Goal: Task Accomplishment & Management: Use online tool/utility

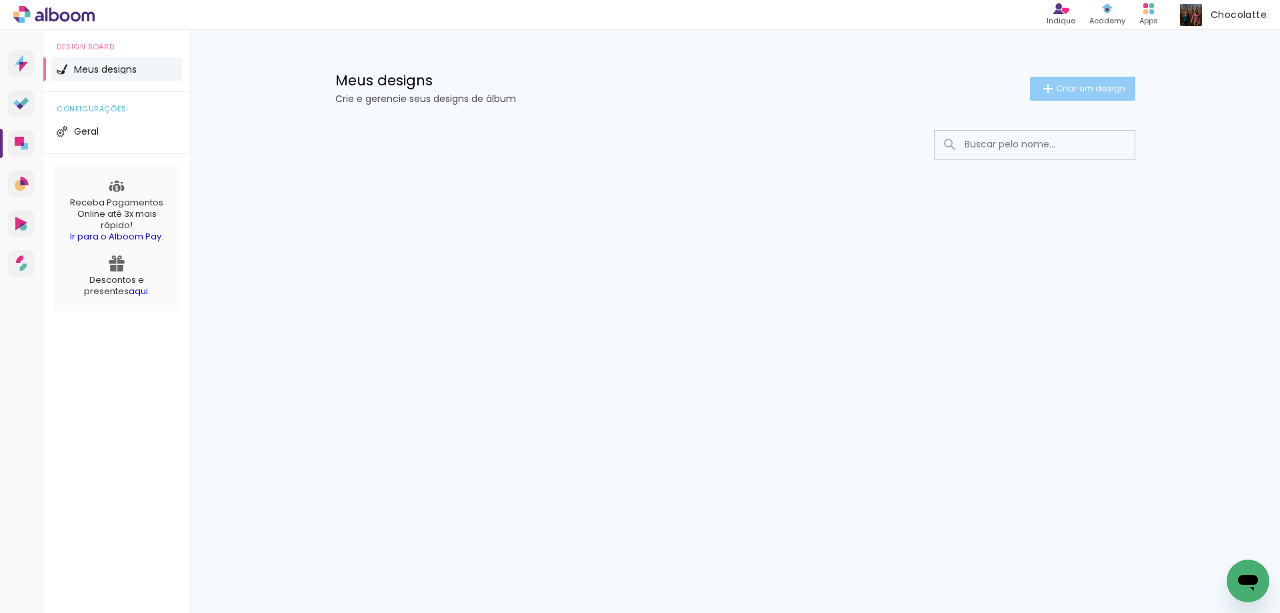
click at [1106, 89] on span "Criar um design" at bounding box center [1090, 88] width 69 height 9
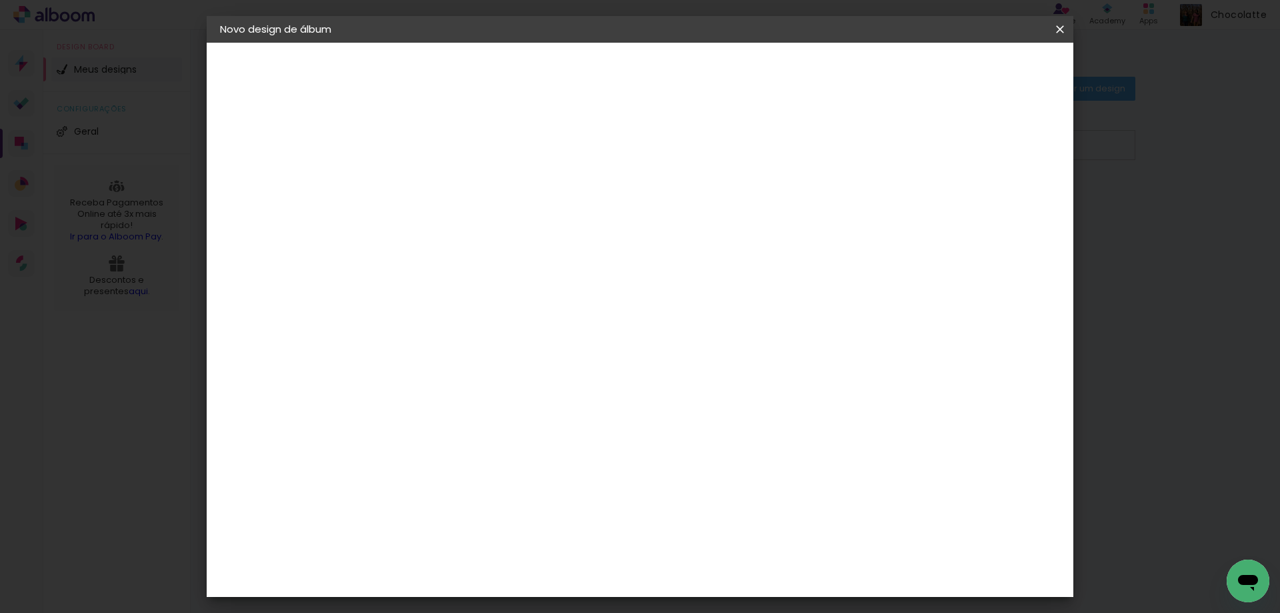
click at [438, 181] on input at bounding box center [438, 179] width 0 height 21
type input "[PERSON_NAME] e [PERSON_NAME]"
type paper-input "[PERSON_NAME] e [PERSON_NAME]"
click at [0, 0] on slot "Avançar" at bounding box center [0, 0] width 0 height 0
click at [450, 261] on input at bounding box center [472, 253] width 135 height 17
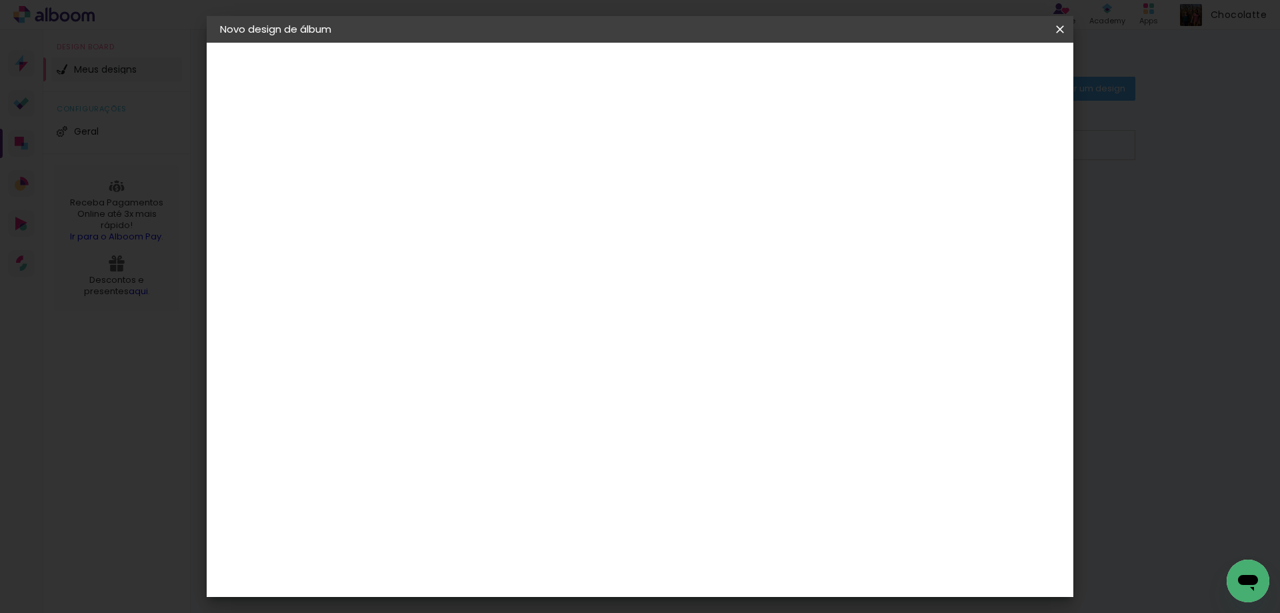
type input "selp"
type paper-input "selp"
click at [467, 305] on div "SELPABRASIL" at bounding box center [461, 301] width 65 height 11
click at [494, 301] on div "SELPABRASIL" at bounding box center [461, 301] width 65 height 11
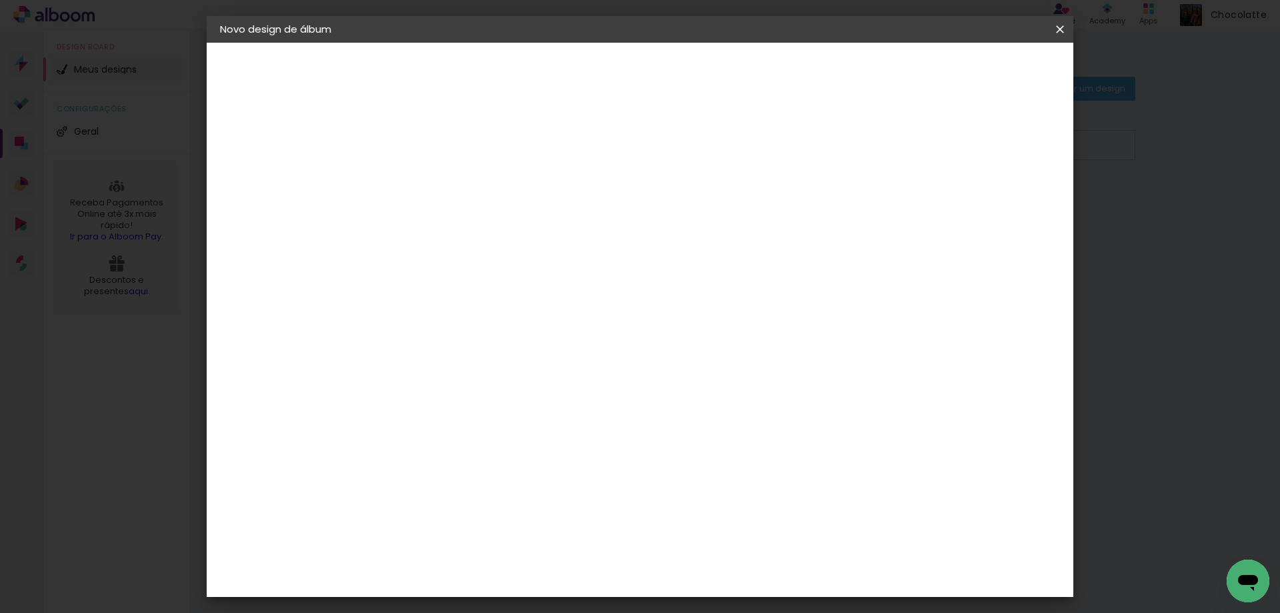
click at [652, 202] on paper-item "Tamanho Livre" at bounding box center [592, 202] width 119 height 29
click at [652, 198] on paper-item "Tamanho Livre" at bounding box center [592, 202] width 119 height 29
click at [672, 120] on div "Fornecedor Escolha um fornecedor ou avance com o tamanho livre. Voltar Avançar" at bounding box center [526, 99] width 292 height 113
click at [652, 192] on paper-item "Tamanho Livre" at bounding box center [592, 202] width 119 height 29
click at [0, 0] on slot "Avançar" at bounding box center [0, 0] width 0 height 0
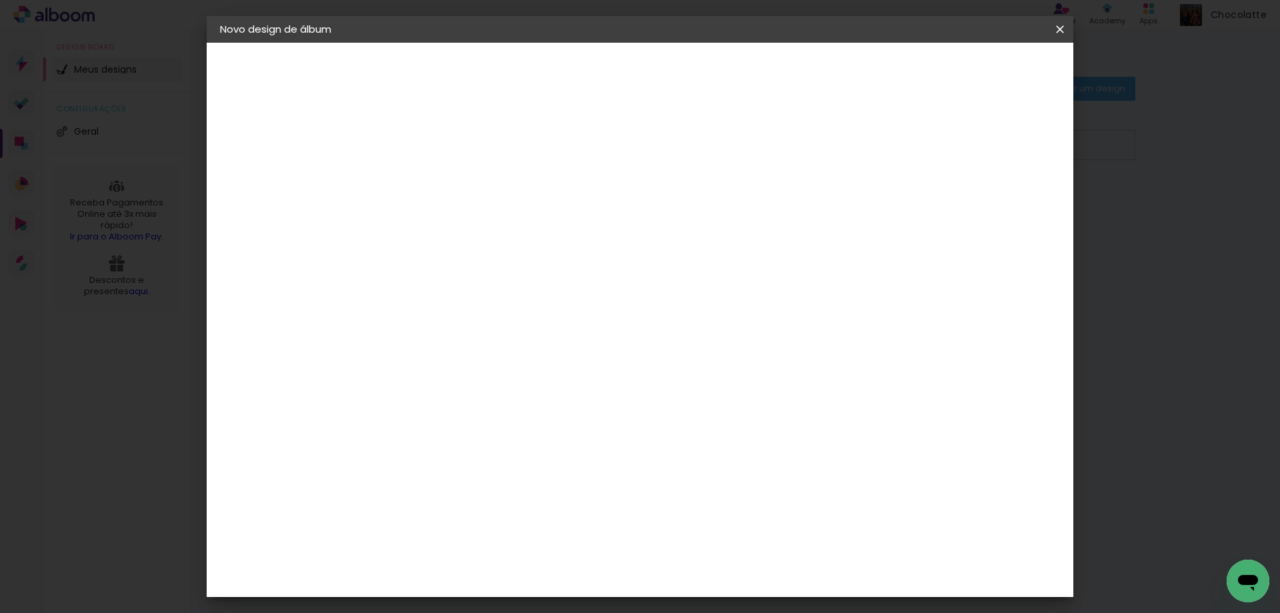
click at [0, 0] on slot "Voltar" at bounding box center [0, 0] width 0 height 0
click at [494, 304] on div "SELPABRASIL" at bounding box center [461, 301] width 65 height 11
click at [672, 156] on div "Fornecedor Escolha um fornecedor ou avance com o tamanho livre. Voltar Avançar" at bounding box center [526, 99] width 292 height 113
click at [652, 203] on paper-item "Tamanho Livre" at bounding box center [592, 202] width 119 height 29
click at [494, 298] on div "SELPABRASIL" at bounding box center [461, 301] width 65 height 11
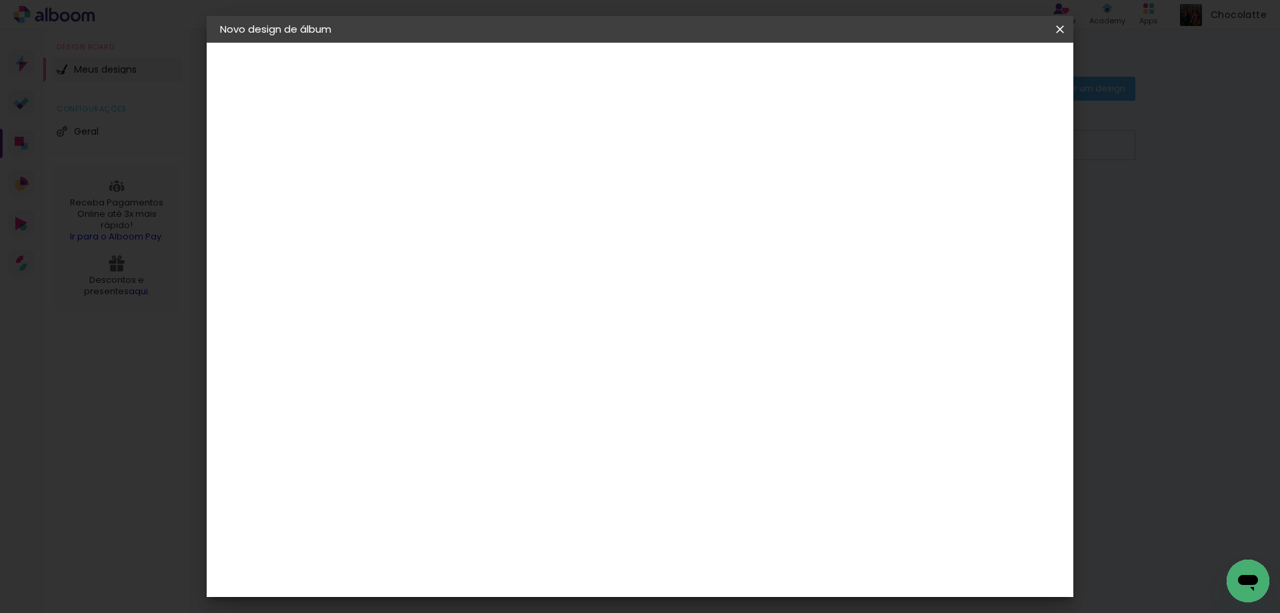
click at [0, 0] on slot "Avançar" at bounding box center [0, 0] width 0 height 0
click at [528, 483] on span "25 × 25" at bounding box center [497, 500] width 62 height 35
click at [0, 0] on slot "Avançar" at bounding box center [0, 0] width 0 height 0
click at [977, 66] on span "Iniciar design" at bounding box center [946, 70] width 61 height 9
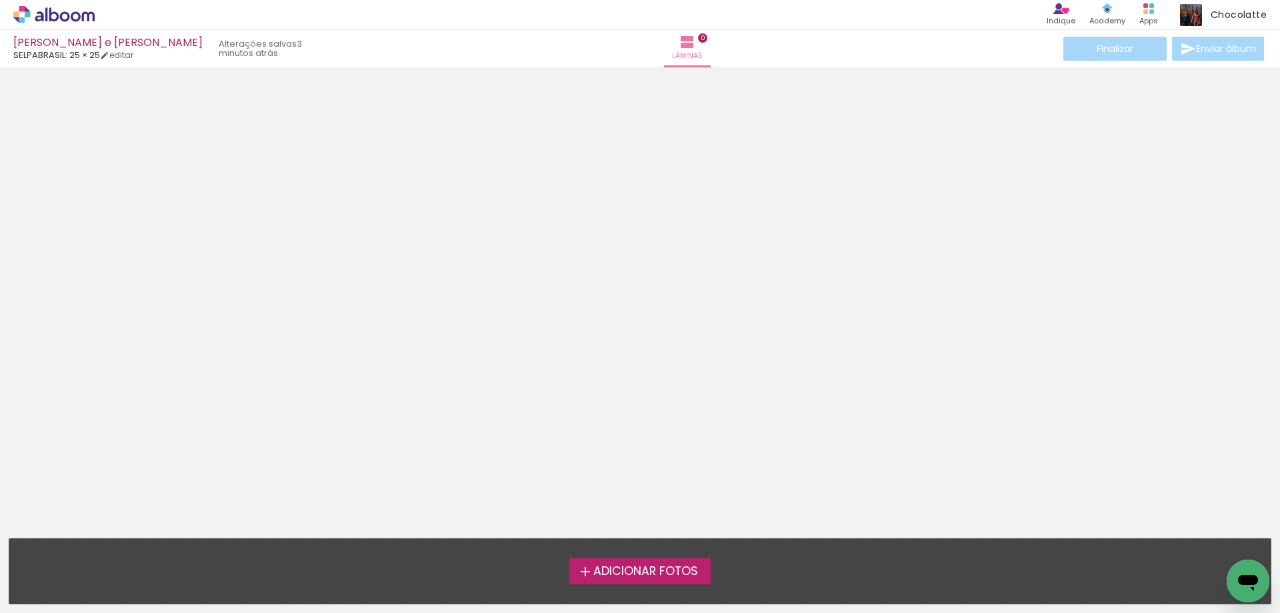
click at [658, 571] on span "Adicionar Fotos" at bounding box center [645, 571] width 105 height 12
click at [0, 0] on input "file" at bounding box center [0, 0] width 0 height 0
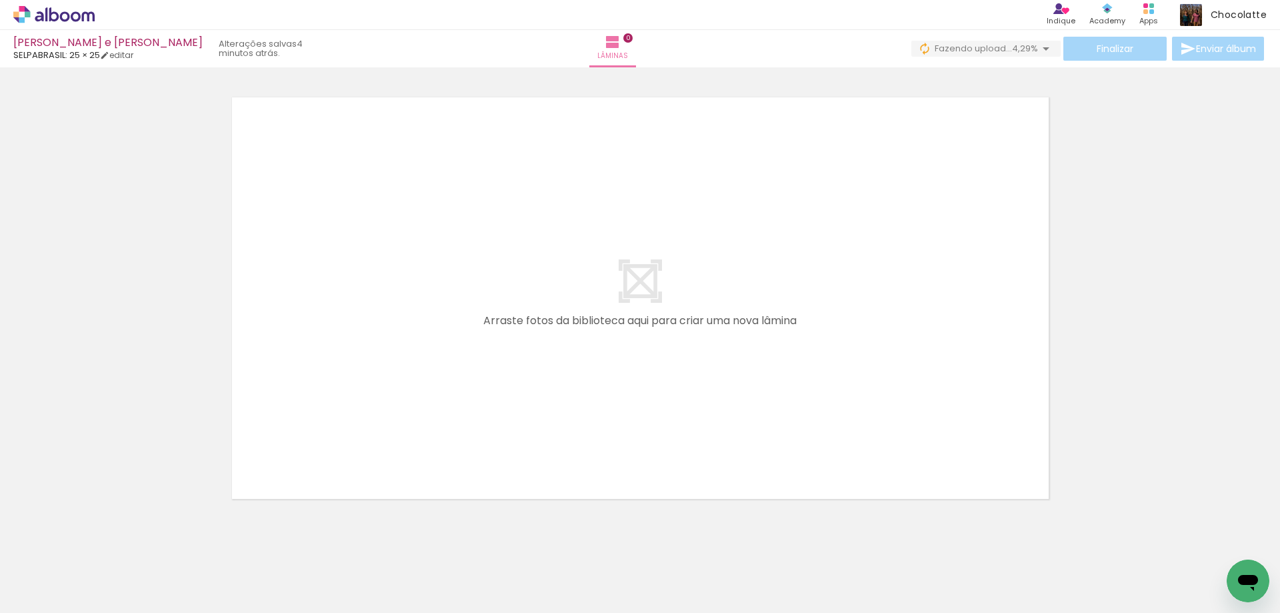
scroll to position [0, 980]
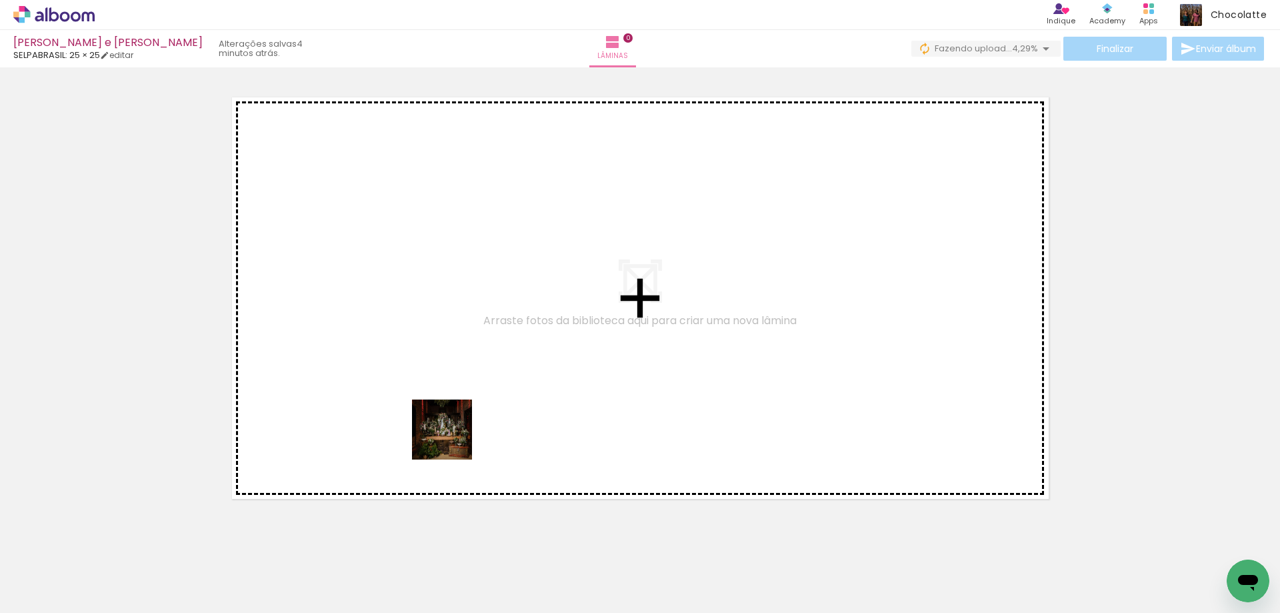
drag, startPoint x: 362, startPoint y: 564, endPoint x: 456, endPoint y: 435, distance: 159.4
click at [456, 435] on quentale-workspace at bounding box center [640, 306] width 1280 height 613
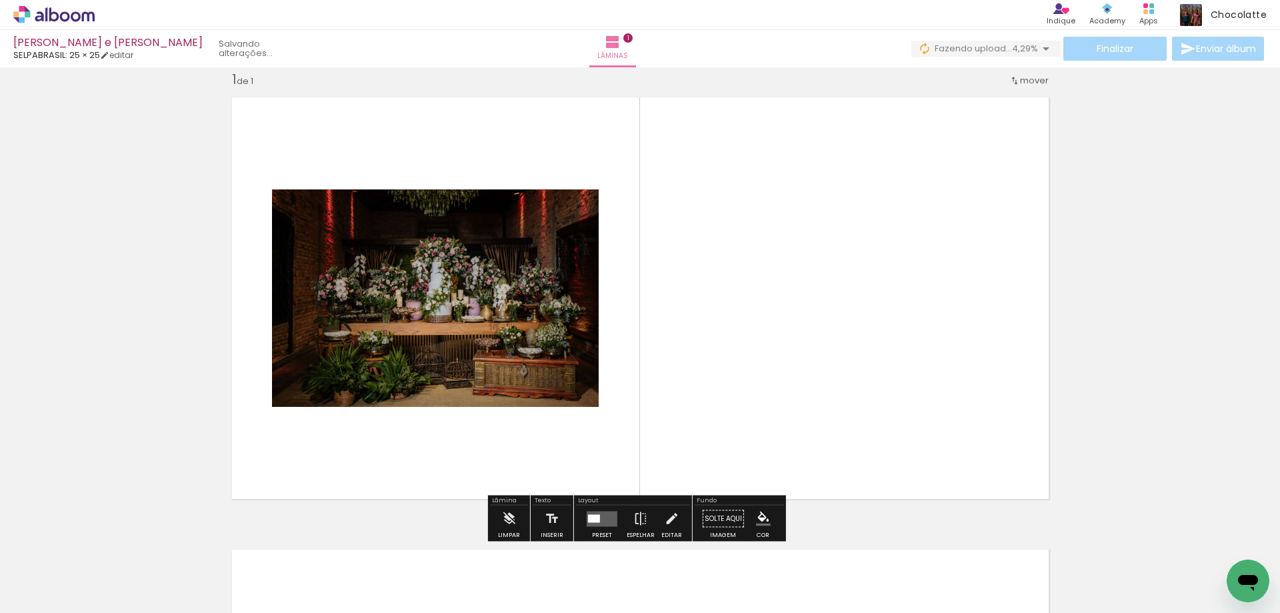
scroll to position [17, 0]
click at [598, 515] on quentale-layouter at bounding box center [602, 518] width 31 height 15
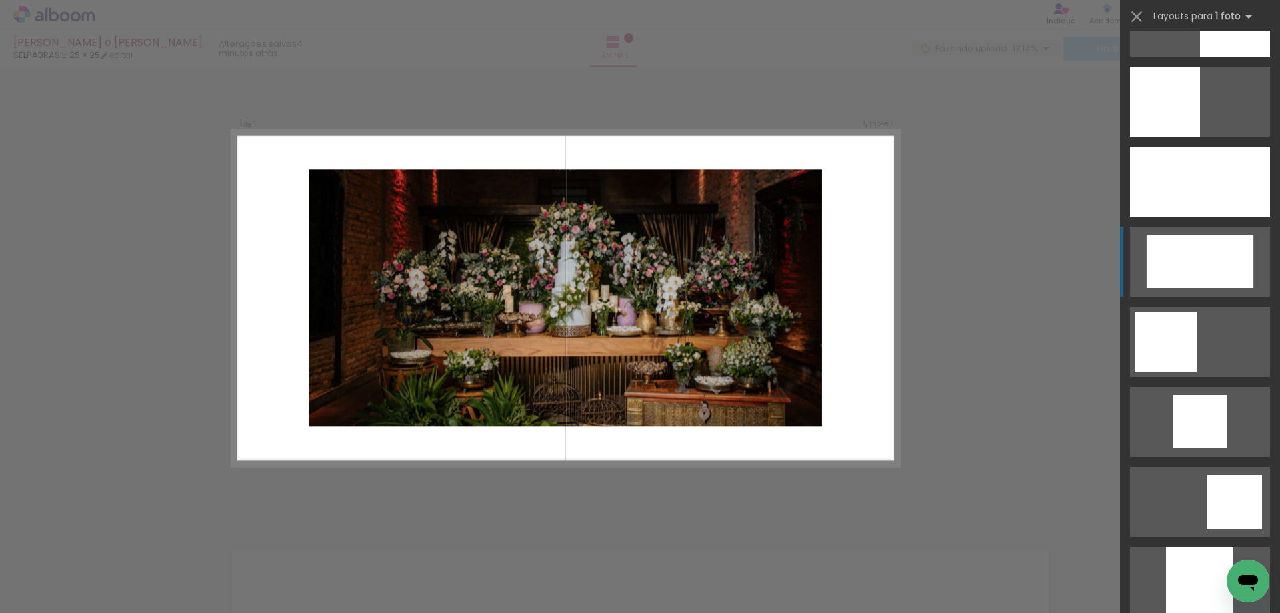
scroll to position [1067, 0]
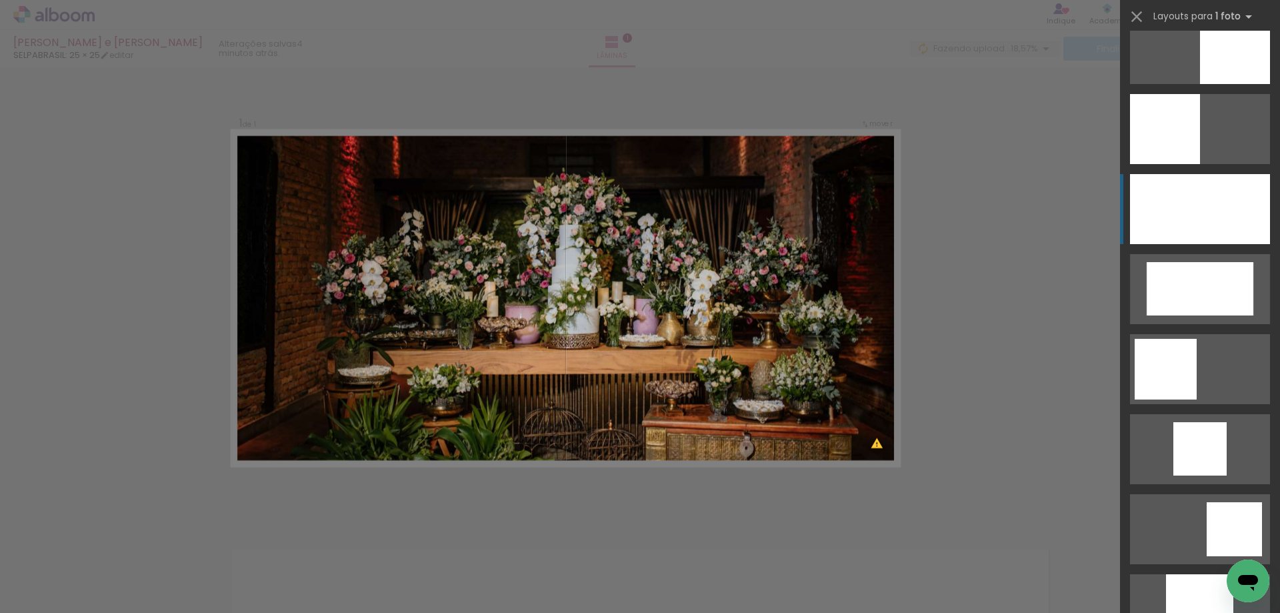
click at [1201, 179] on div at bounding box center [1200, 209] width 140 height 70
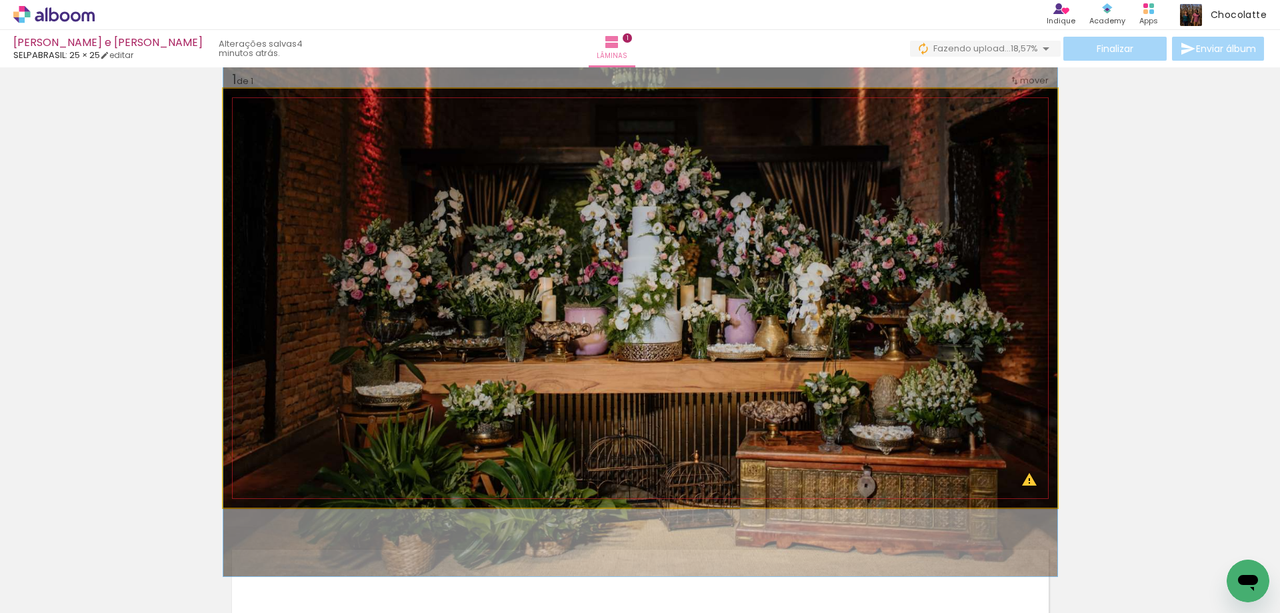
click at [738, 349] on quentale-photo at bounding box center [640, 298] width 834 height 419
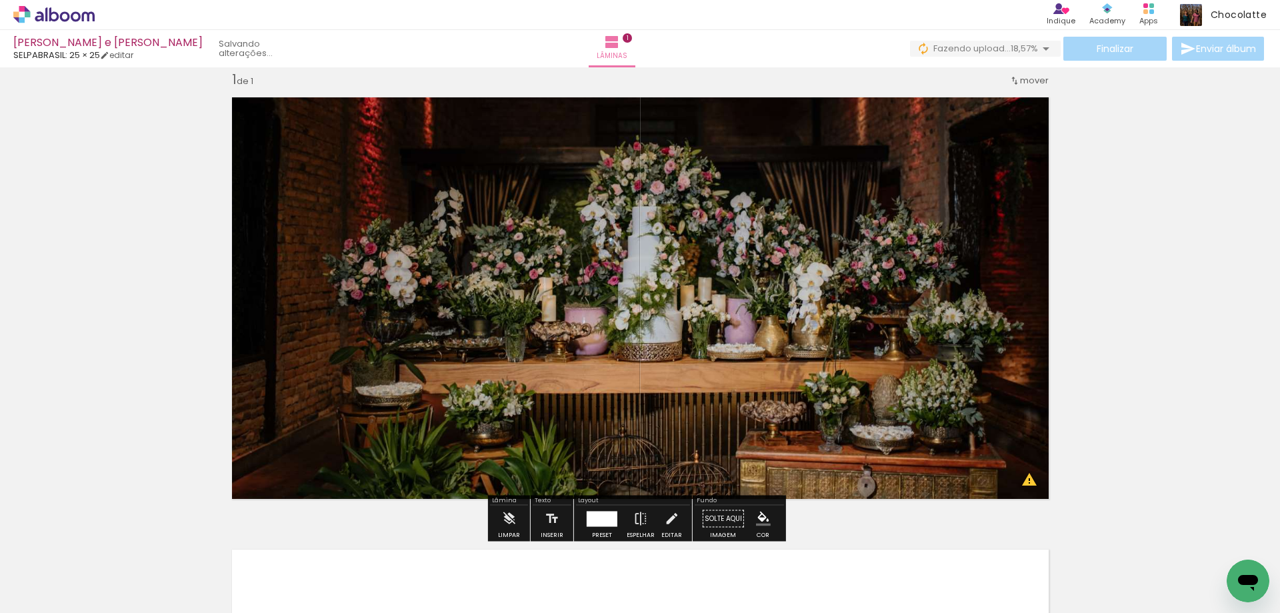
click at [735, 323] on quentale-photo at bounding box center [640, 298] width 834 height 419
click at [635, 519] on iron-icon at bounding box center [640, 518] width 15 height 27
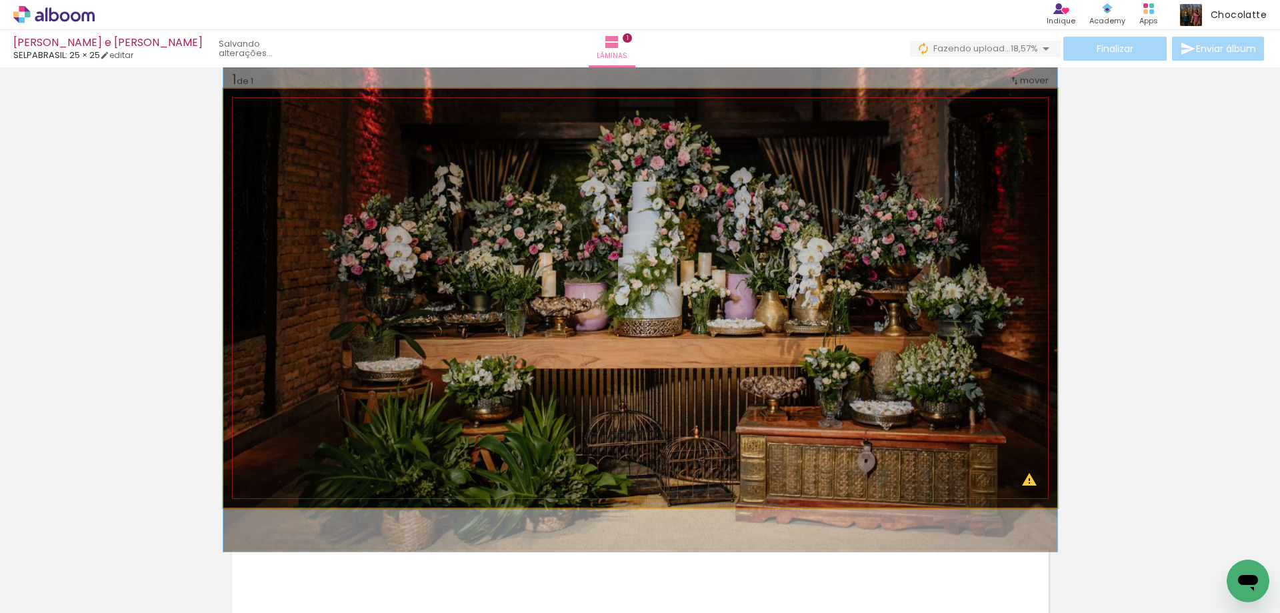
drag, startPoint x: 635, startPoint y: 385, endPoint x: 634, endPoint y: 361, distance: 24.7
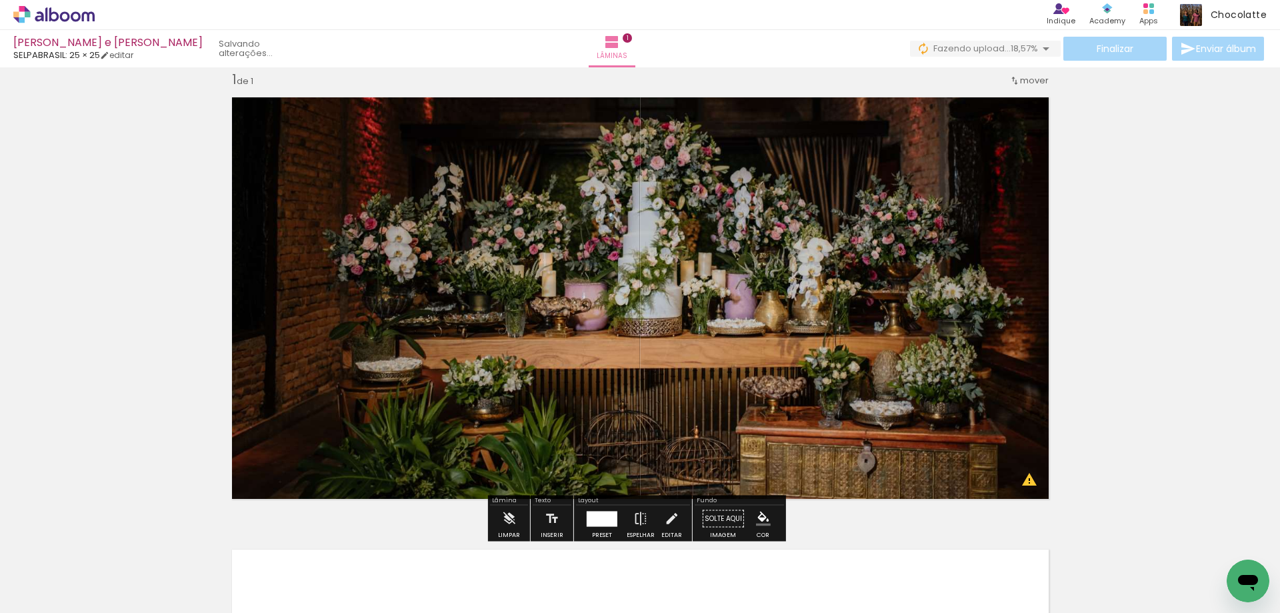
click at [1179, 377] on div "Inserir lâmina 1 de 1 O Designbox precisará aumentar a sua imagem em 157% para …" at bounding box center [640, 507] width 1280 height 905
click at [72, 571] on iron-icon at bounding box center [68, 572] width 11 height 11
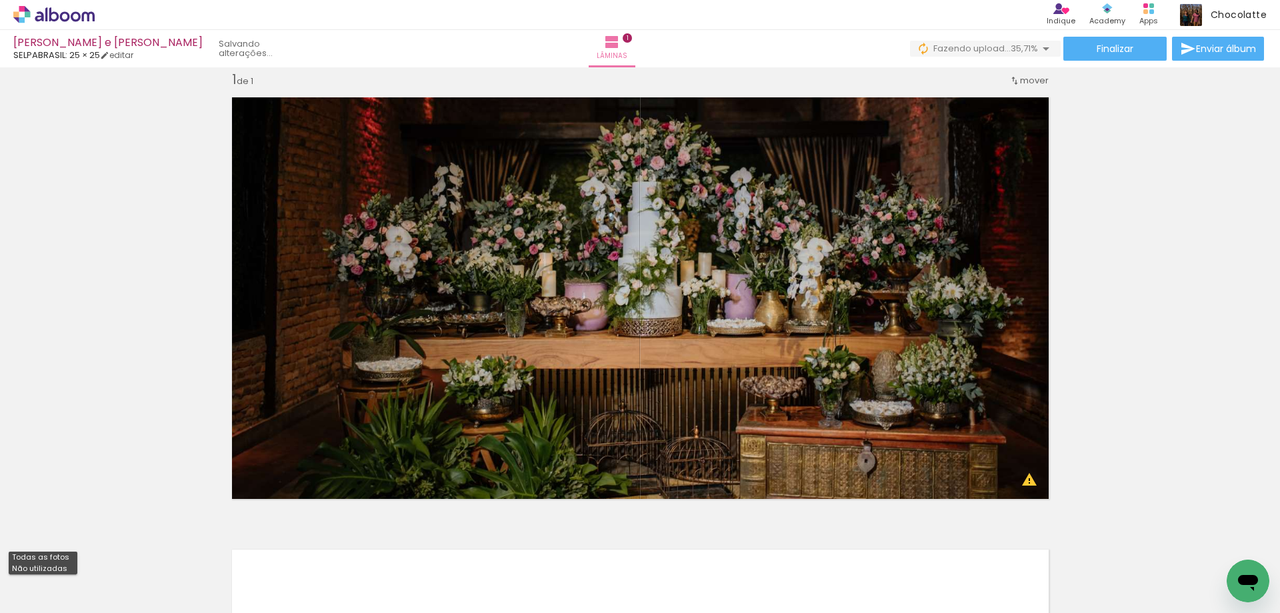
click at [0, 0] on slot "Não utilizadas" at bounding box center [0, 0] width 0 height 0
type input "Não utilizadas"
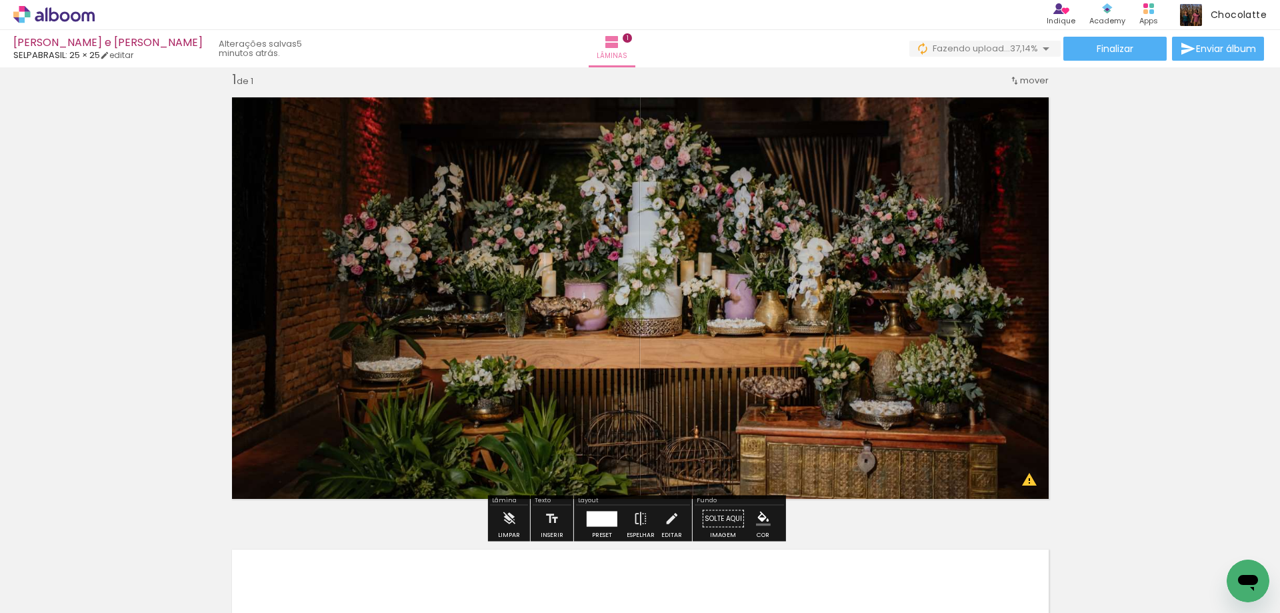
click at [979, 276] on quentale-photo at bounding box center [640, 298] width 834 height 419
click at [611, 520] on div at bounding box center [602, 518] width 31 height 15
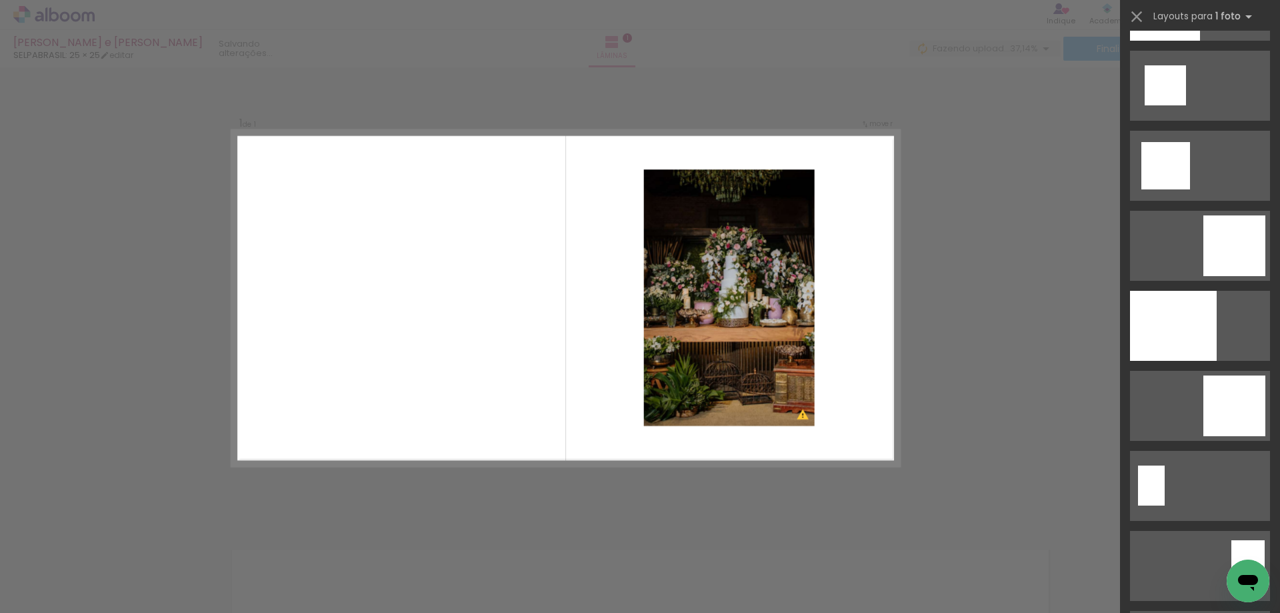
scroll to position [2200, 0]
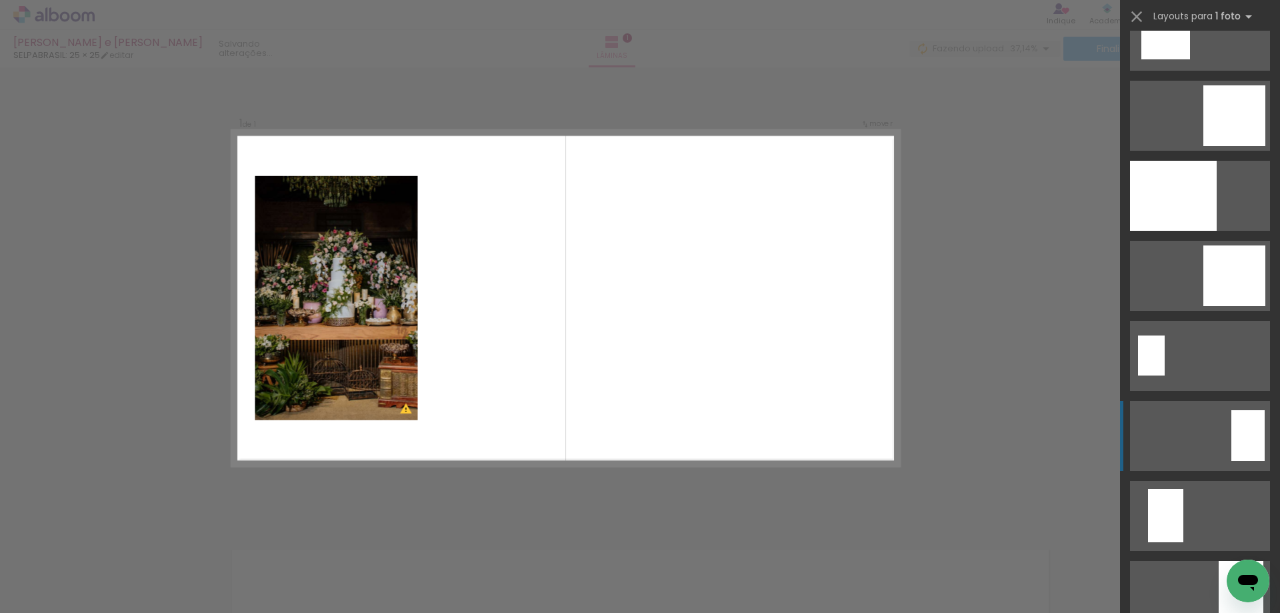
click at [1243, 429] on div at bounding box center [1248, 435] width 33 height 51
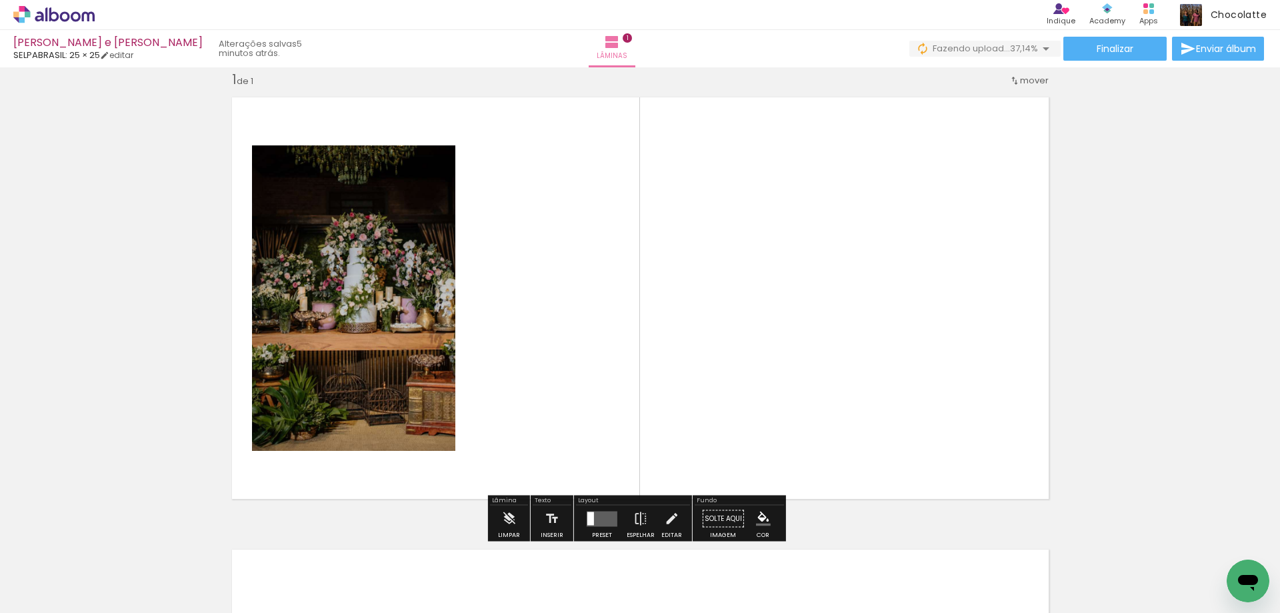
click at [374, 263] on quentale-photo at bounding box center [353, 297] width 203 height 305
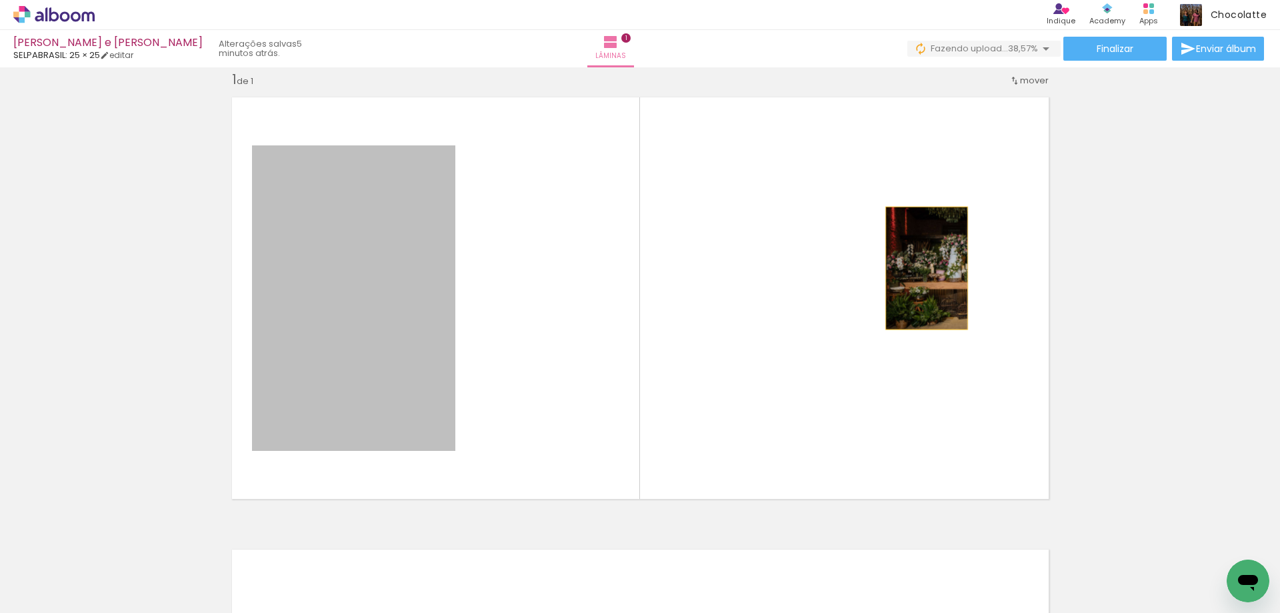
drag, startPoint x: 374, startPoint y: 261, endPoint x: 922, endPoint y: 268, distance: 547.5
click at [922, 268] on quentale-layouter at bounding box center [640, 298] width 834 height 419
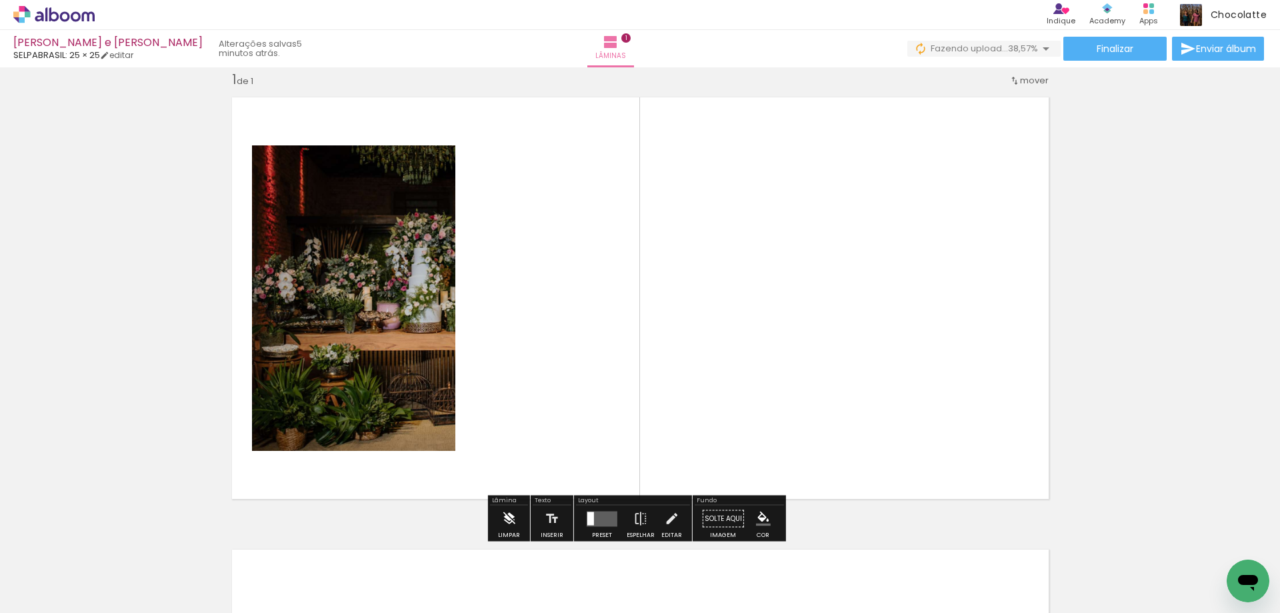
click at [514, 513] on iron-icon at bounding box center [508, 518] width 15 height 27
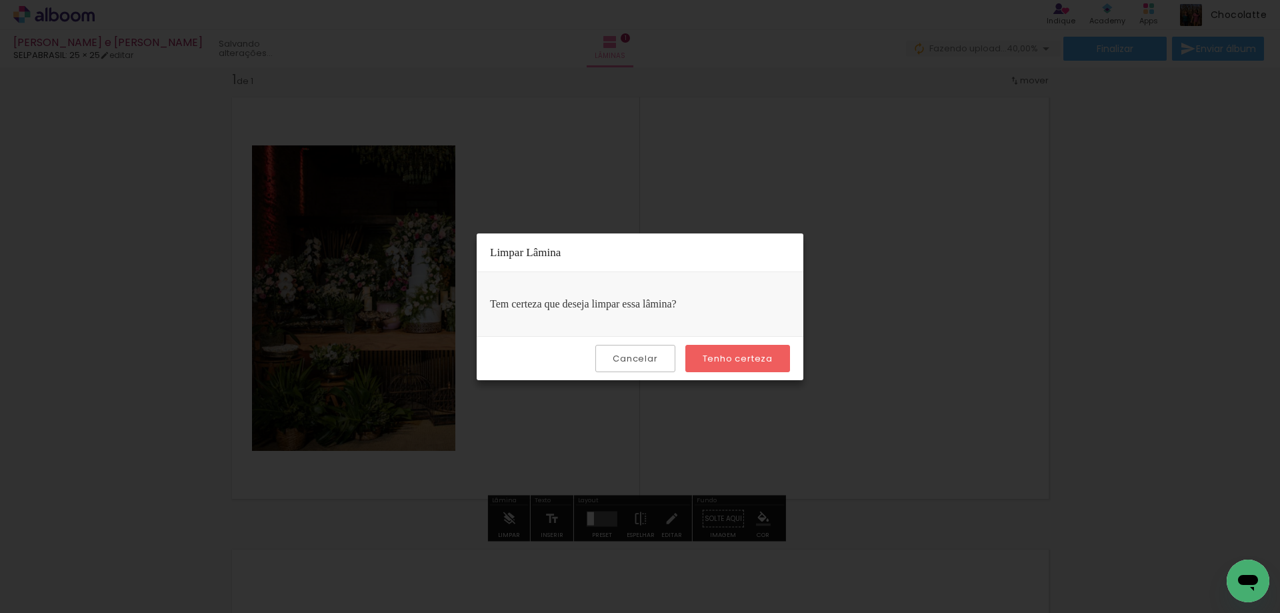
click at [0, 0] on slot "Cancelar" at bounding box center [0, 0] width 0 height 0
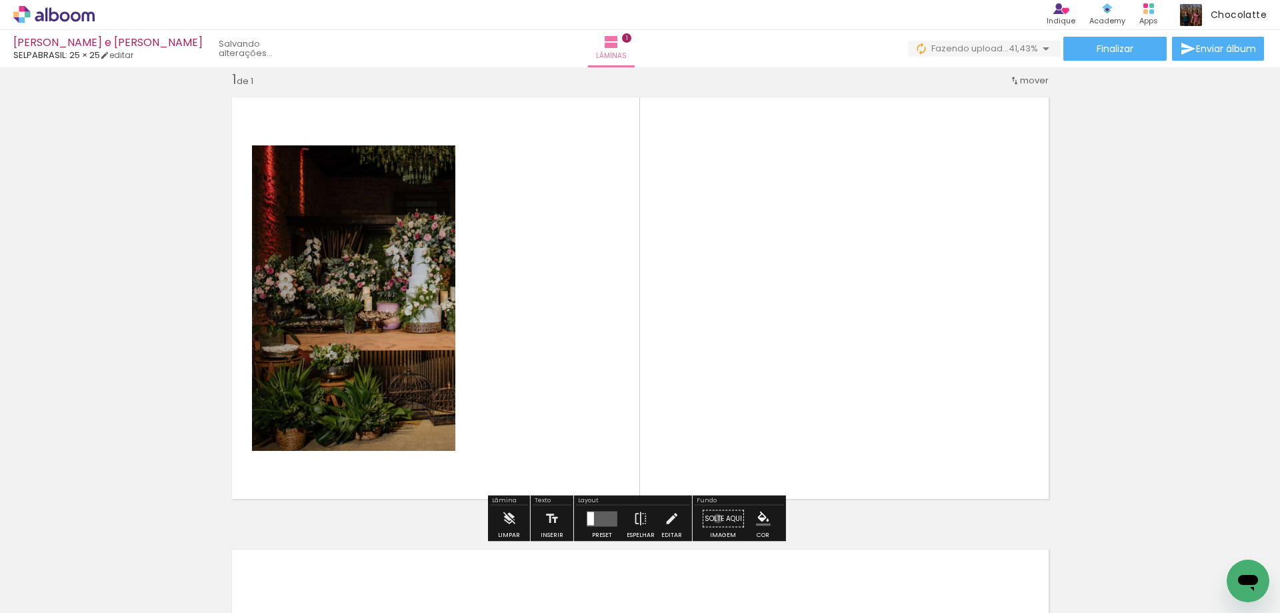
click at [713, 518] on paper-button "Solte aqui Imagem" at bounding box center [723, 522] width 48 height 34
click at [667, 519] on iron-icon at bounding box center [671, 518] width 15 height 27
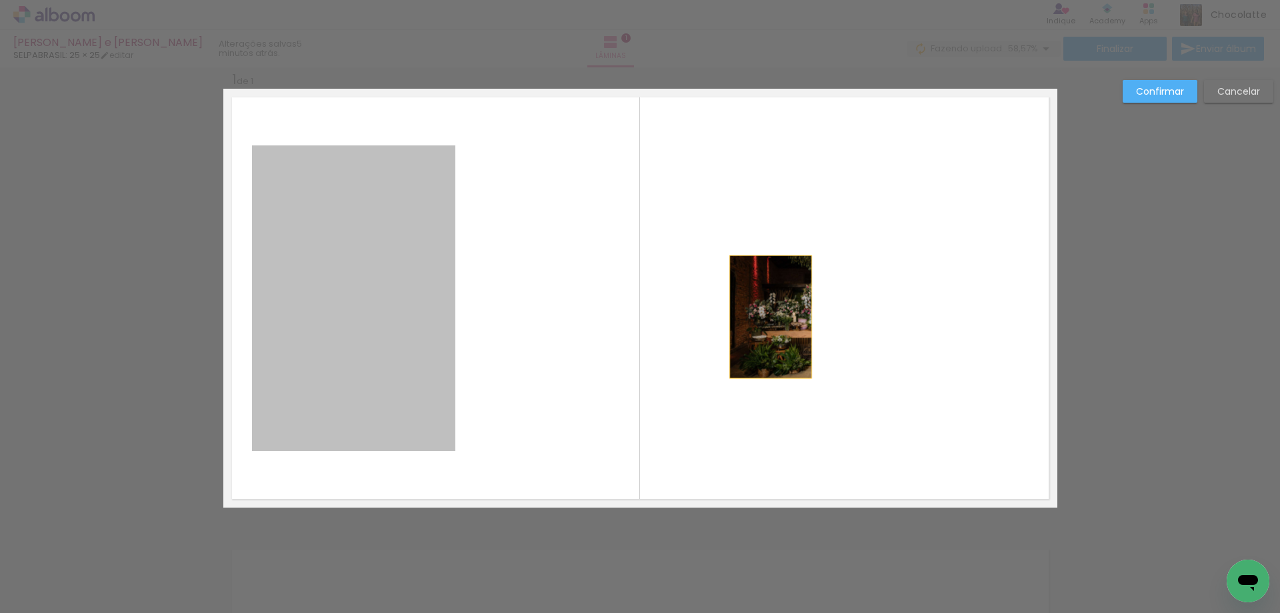
drag, startPoint x: 399, startPoint y: 305, endPoint x: 870, endPoint y: 285, distance: 471.9
click at [870, 285] on quentale-layouter at bounding box center [640, 298] width 834 height 419
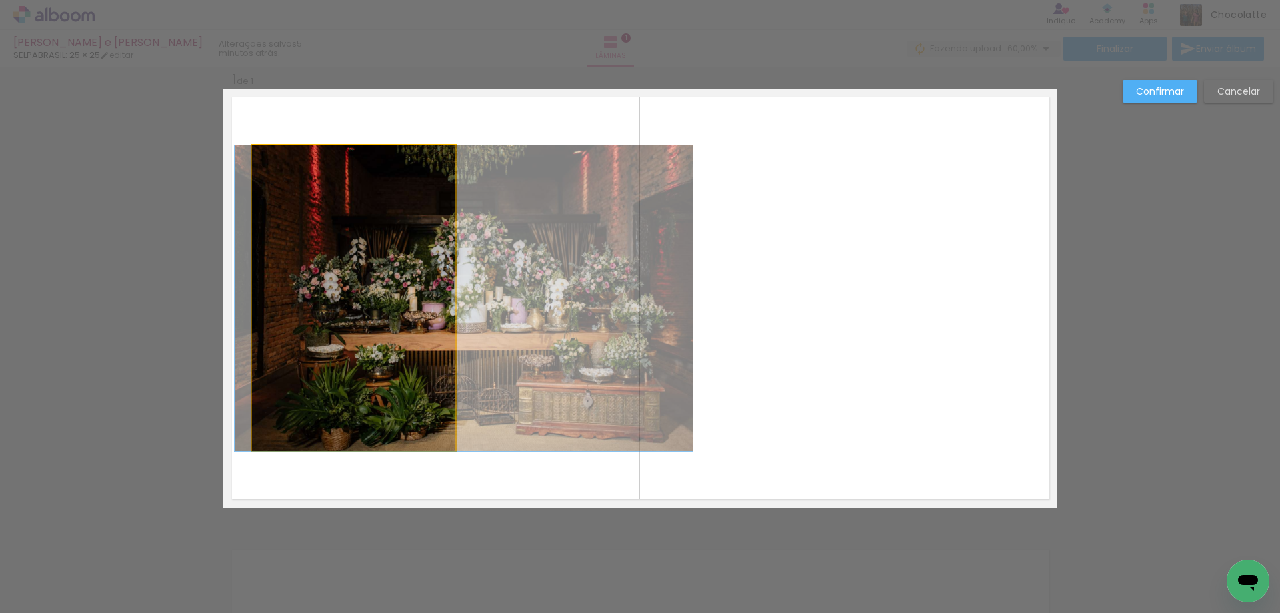
click at [349, 243] on quentale-photo at bounding box center [353, 297] width 203 height 305
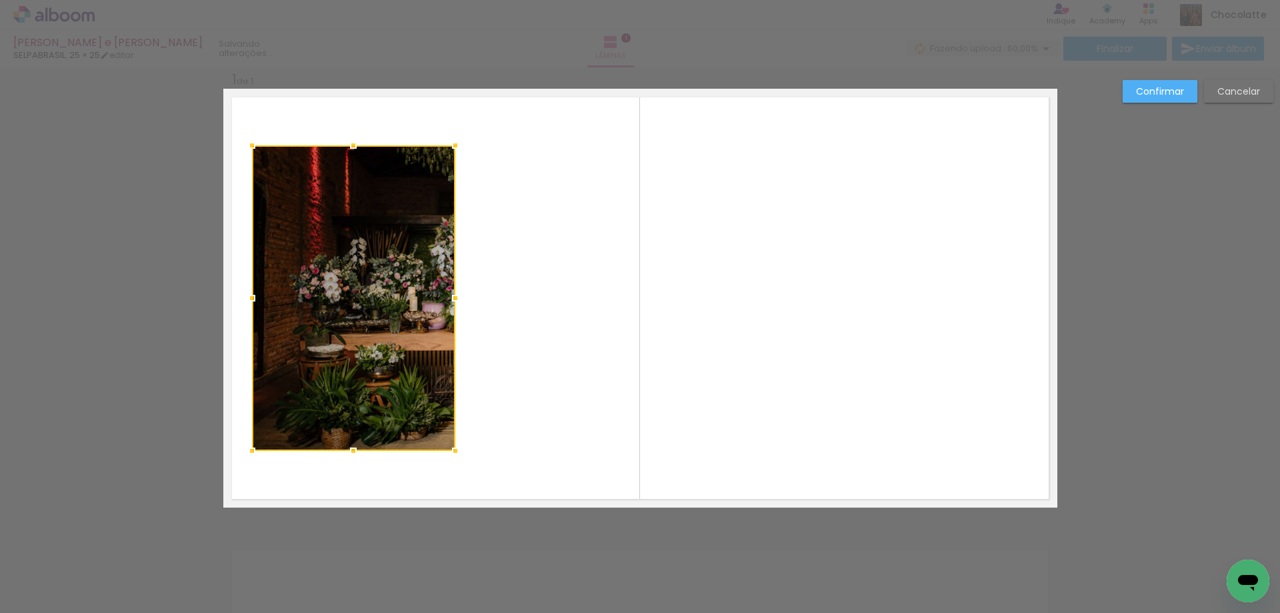
click at [645, 253] on quentale-layouter at bounding box center [640, 298] width 834 height 419
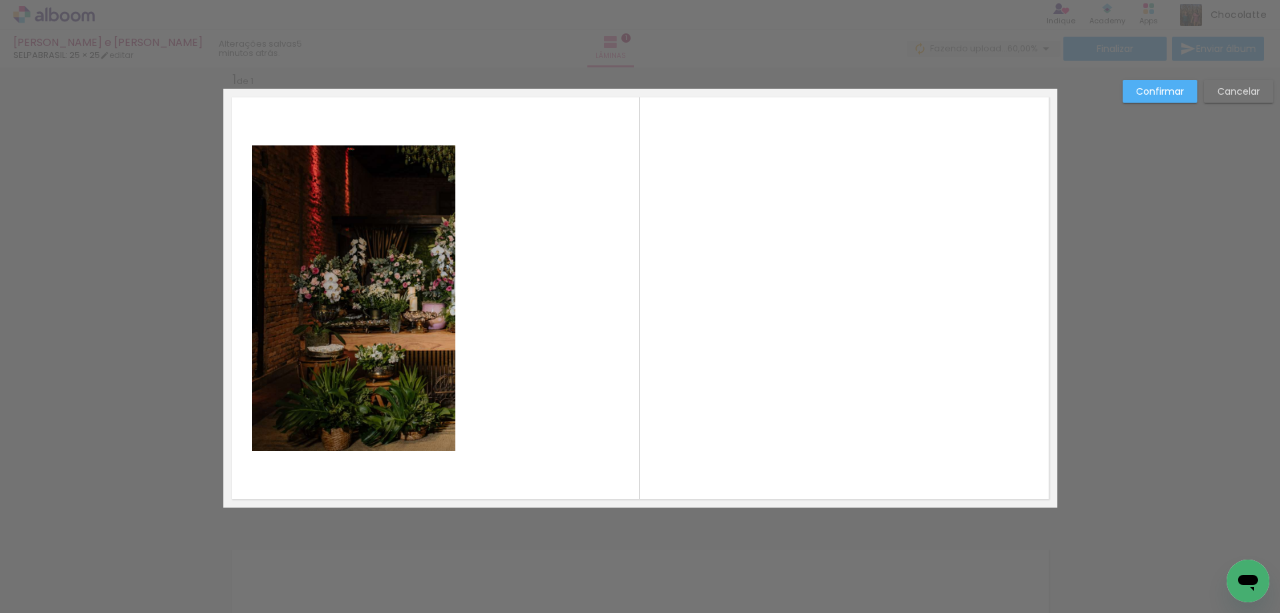
click at [0, 0] on slot "Cancelar" at bounding box center [0, 0] width 0 height 0
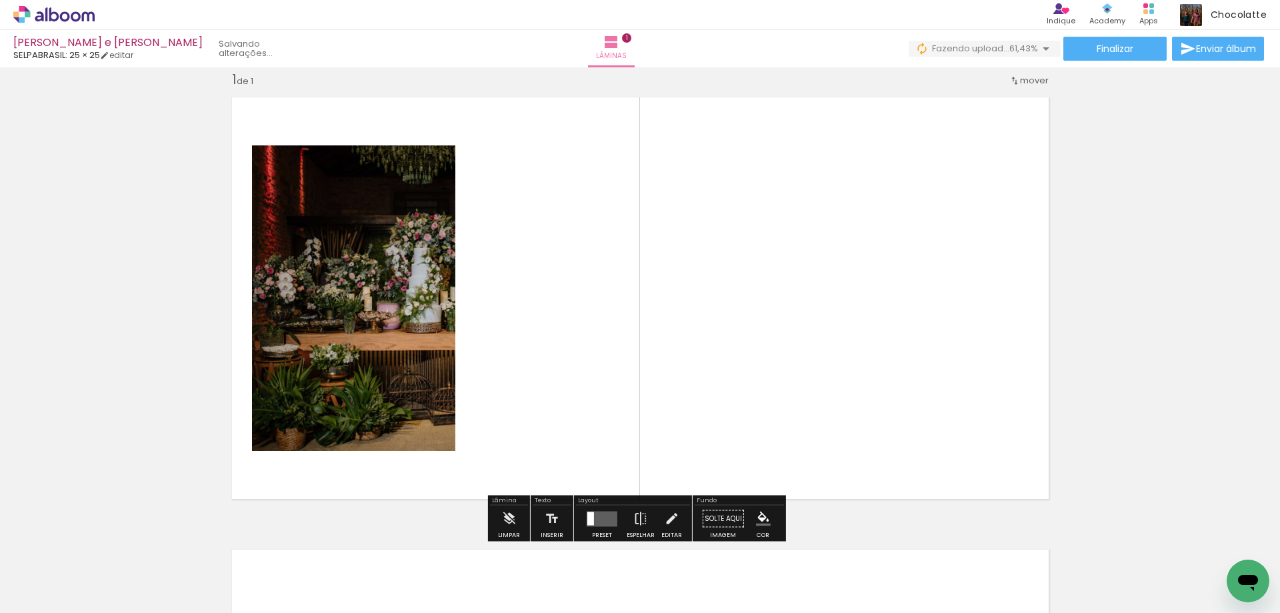
click at [751, 253] on quentale-layouter at bounding box center [640, 298] width 834 height 419
click at [605, 514] on quentale-layouter at bounding box center [602, 518] width 31 height 15
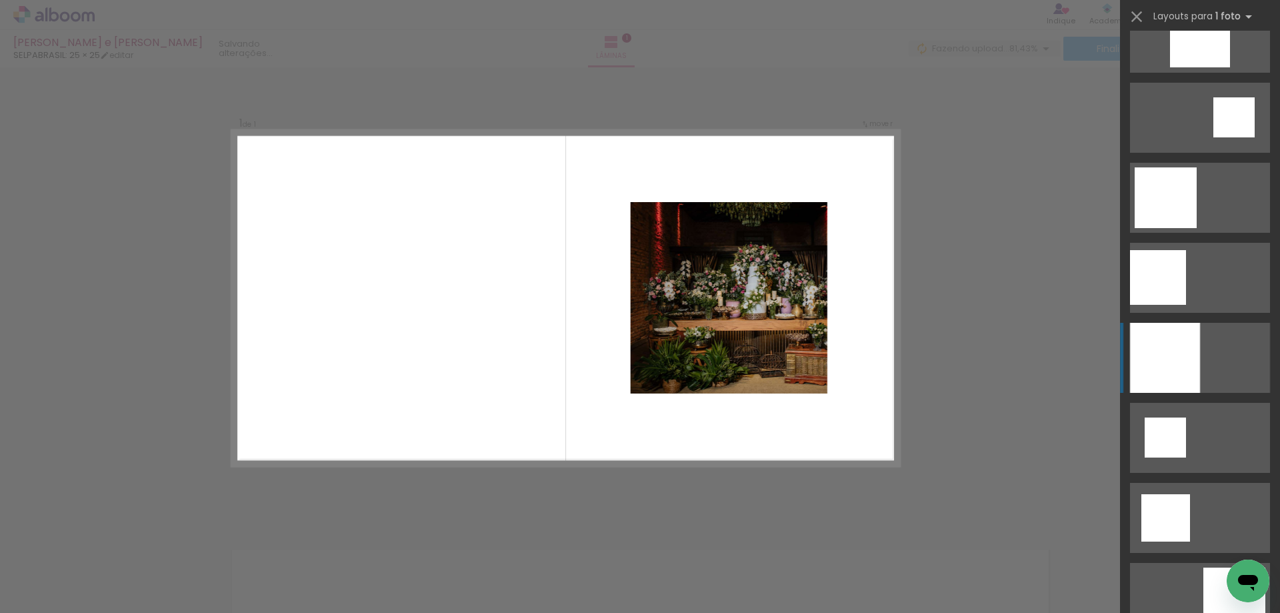
scroll to position [1738, 0]
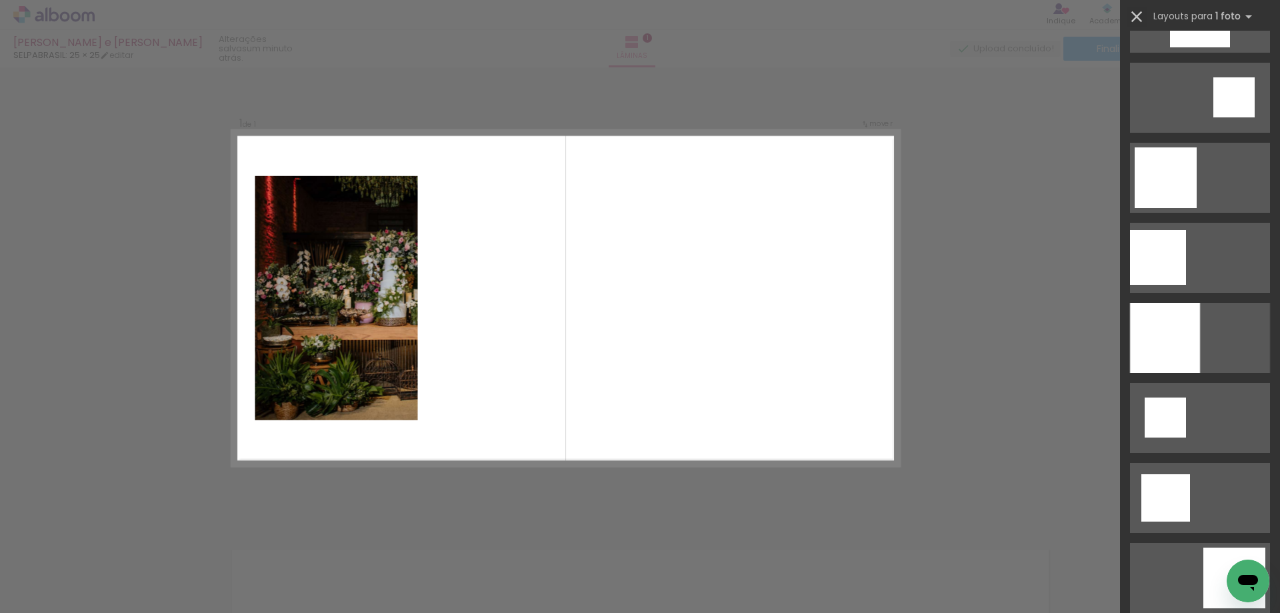
click at [1138, 13] on iron-icon at bounding box center [1137, 16] width 19 height 19
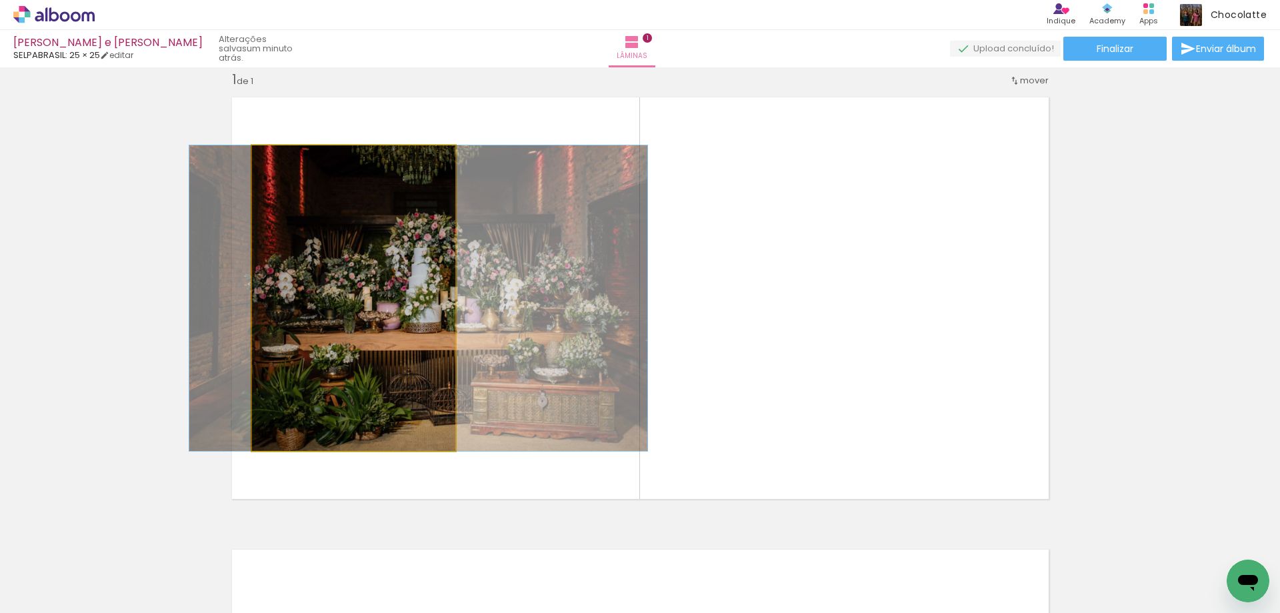
drag, startPoint x: 279, startPoint y: 158, endPoint x: 231, endPoint y: 169, distance: 48.7
type paper-slider "100"
click at [252, 169] on quentale-photo at bounding box center [353, 297] width 203 height 305
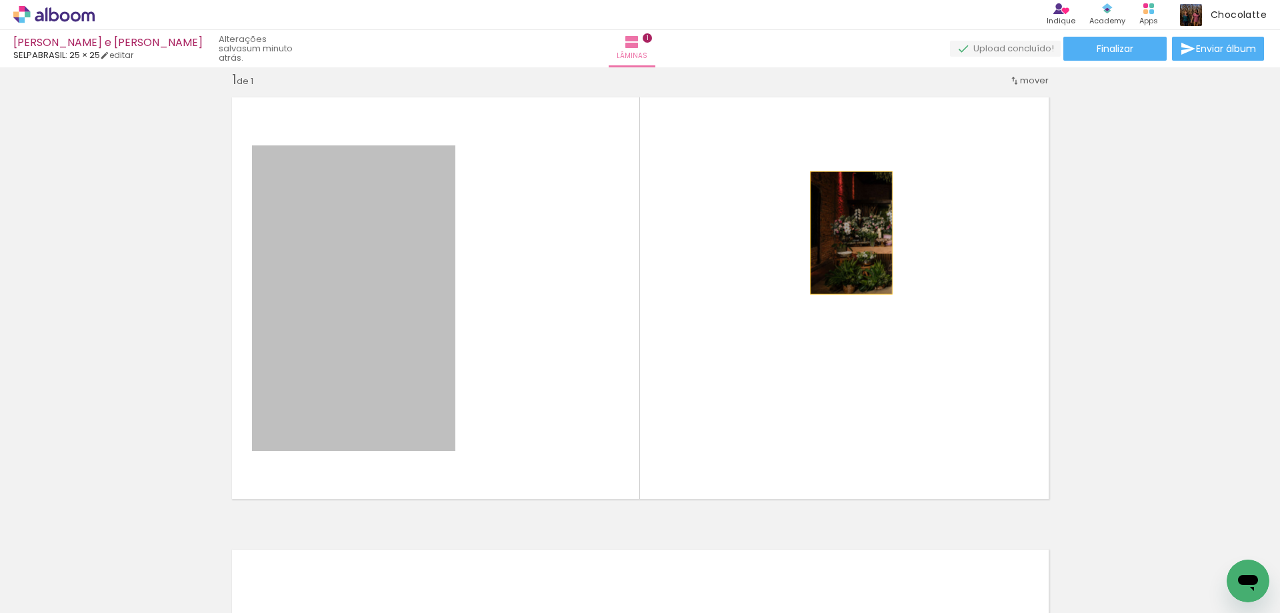
drag, startPoint x: 387, startPoint y: 222, endPoint x: 884, endPoint y: 233, distance: 497.6
click at [884, 233] on quentale-layouter at bounding box center [640, 298] width 834 height 419
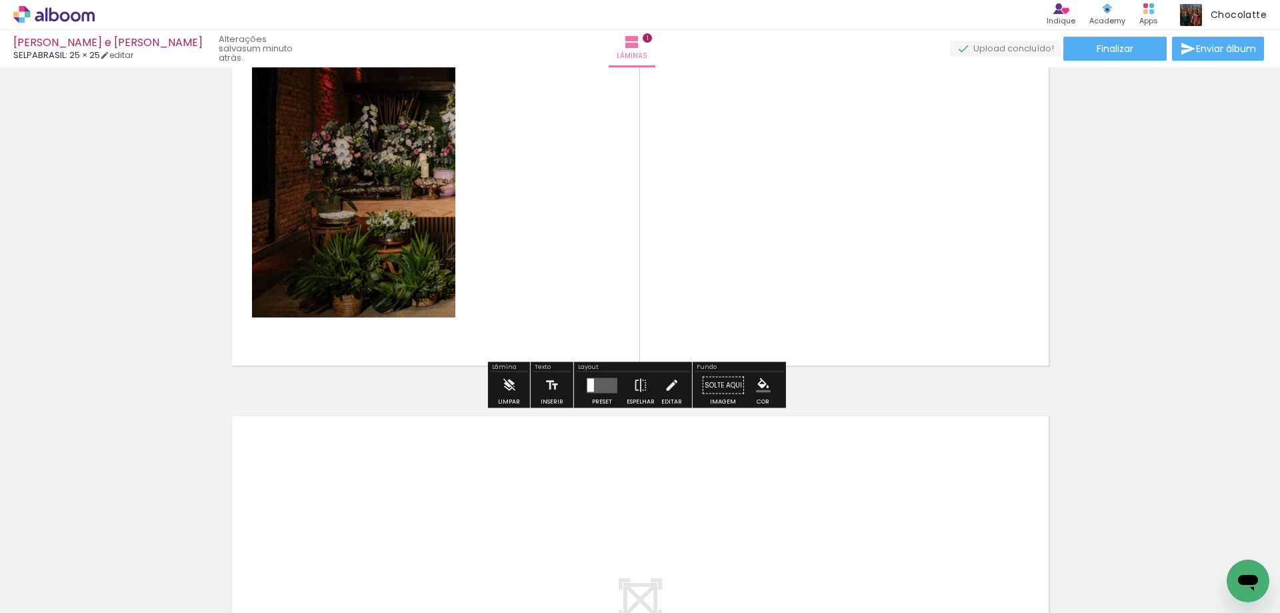
scroll to position [84, 0]
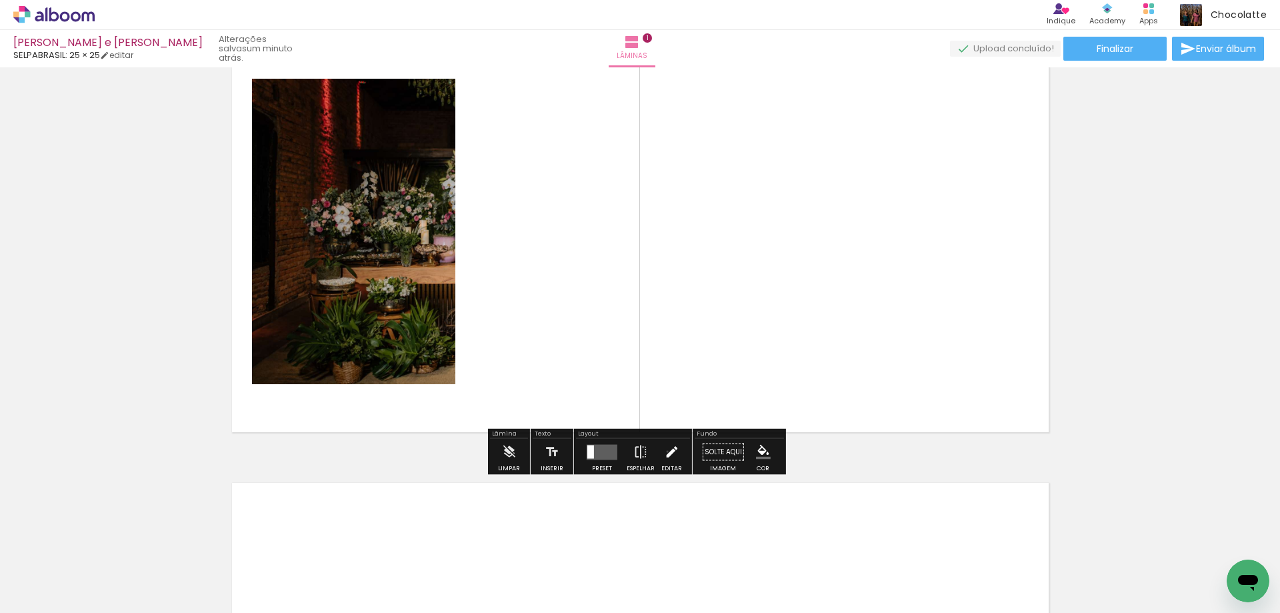
click at [664, 451] on iron-icon at bounding box center [671, 452] width 15 height 27
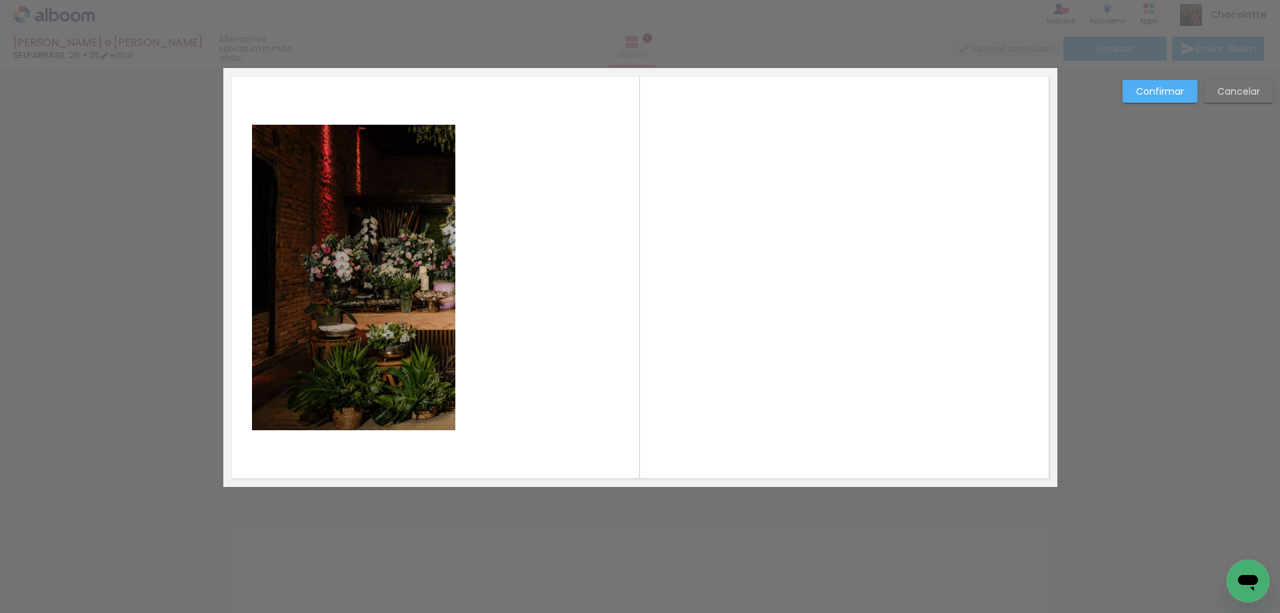
scroll to position [17, 0]
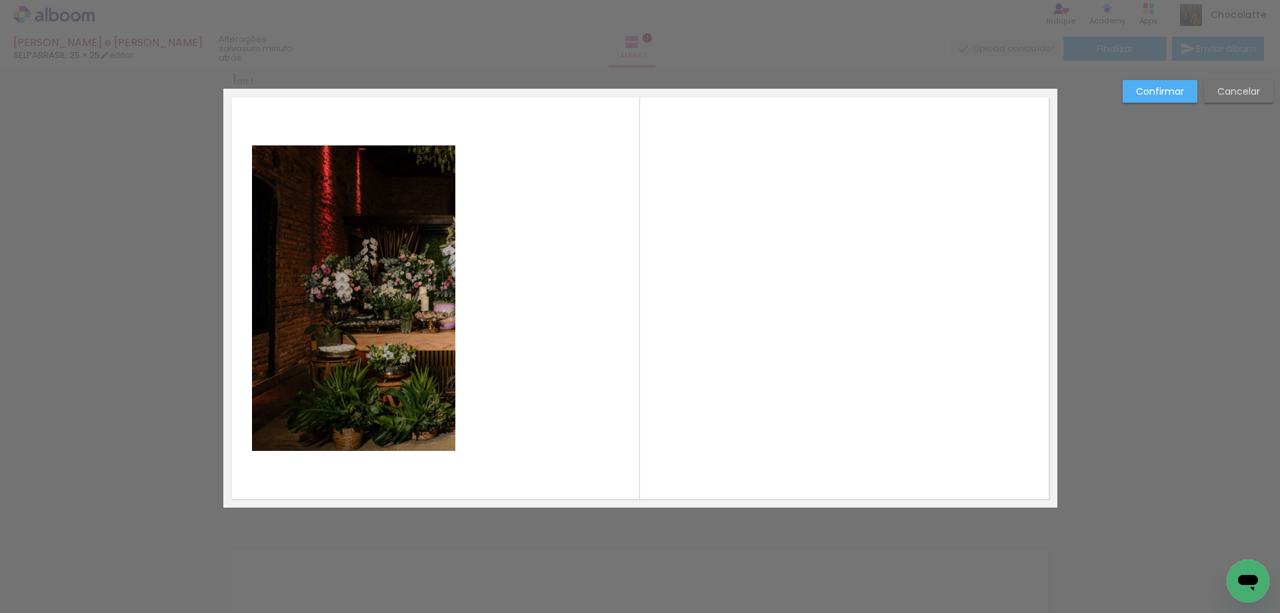
click at [496, 271] on quentale-layouter at bounding box center [640, 298] width 834 height 419
click at [339, 273] on quentale-photo at bounding box center [353, 297] width 203 height 305
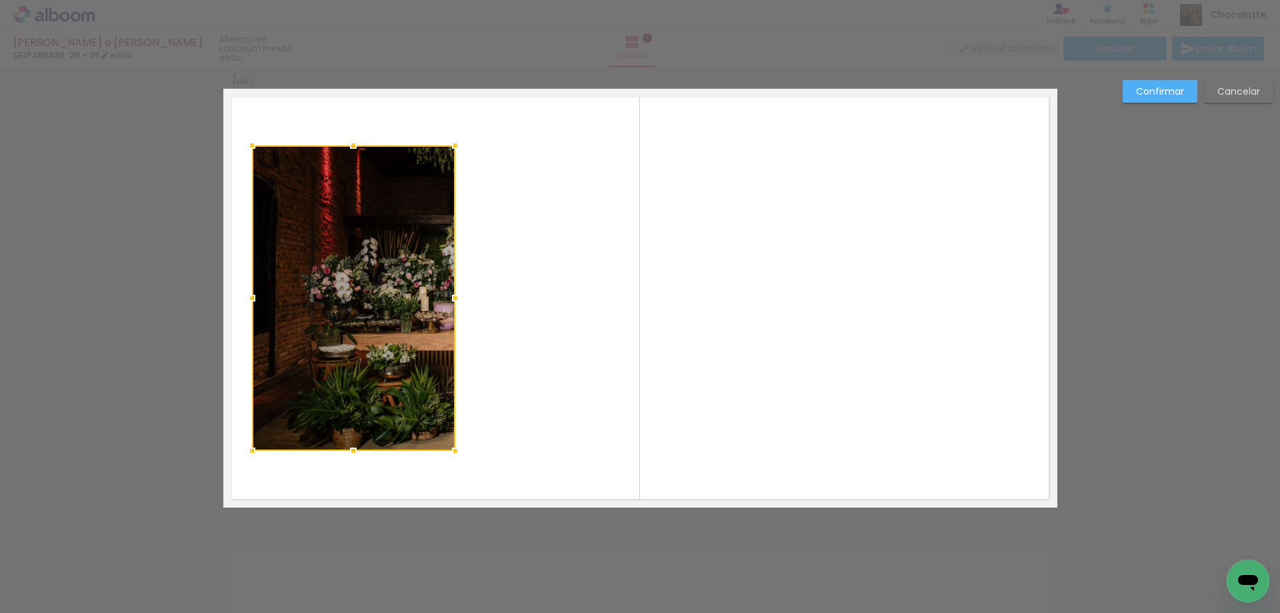
click at [339, 273] on div at bounding box center [353, 297] width 203 height 305
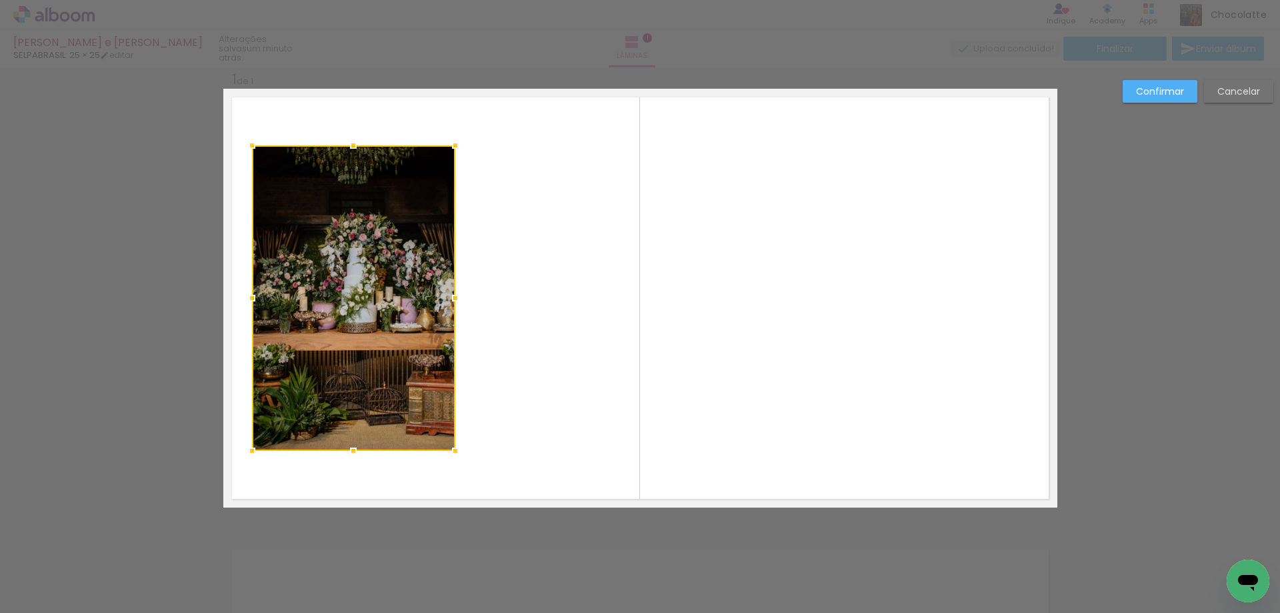
drag, startPoint x: 453, startPoint y: 301, endPoint x: 1107, endPoint y: 265, distance: 655.1
click at [1107, 265] on div "Inserir lâmina 1 de 1 Confirmar Cancelar" at bounding box center [640, 518] width 1280 height 936
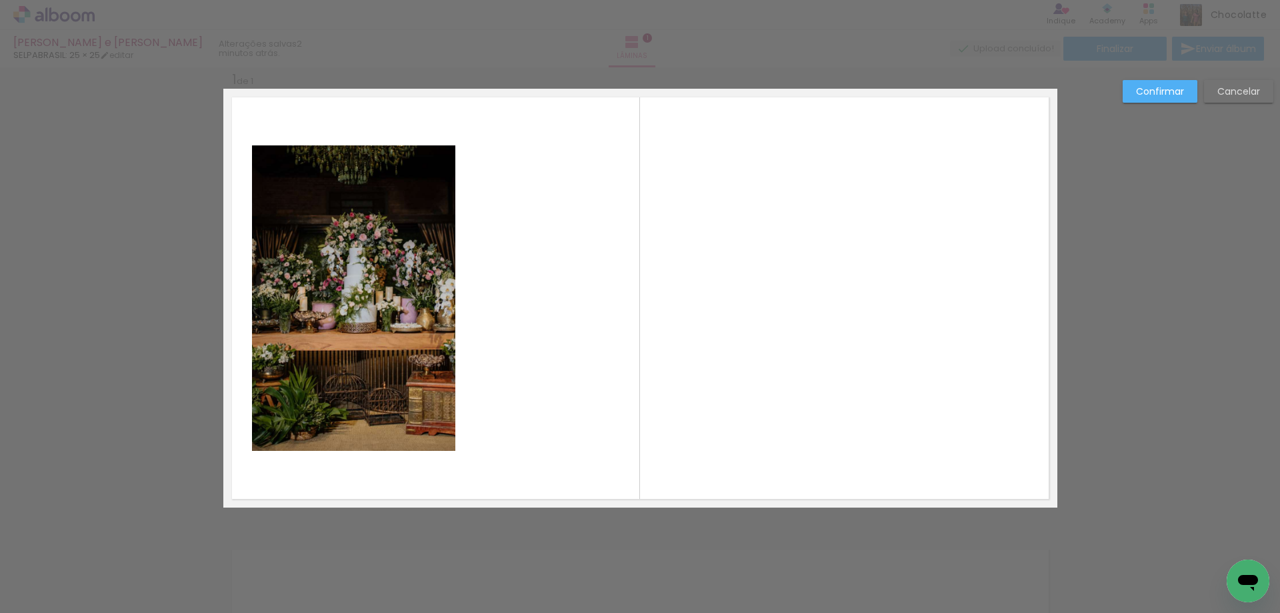
click at [461, 297] on quentale-layouter at bounding box center [640, 298] width 834 height 419
click at [408, 298] on quentale-photo at bounding box center [353, 297] width 203 height 305
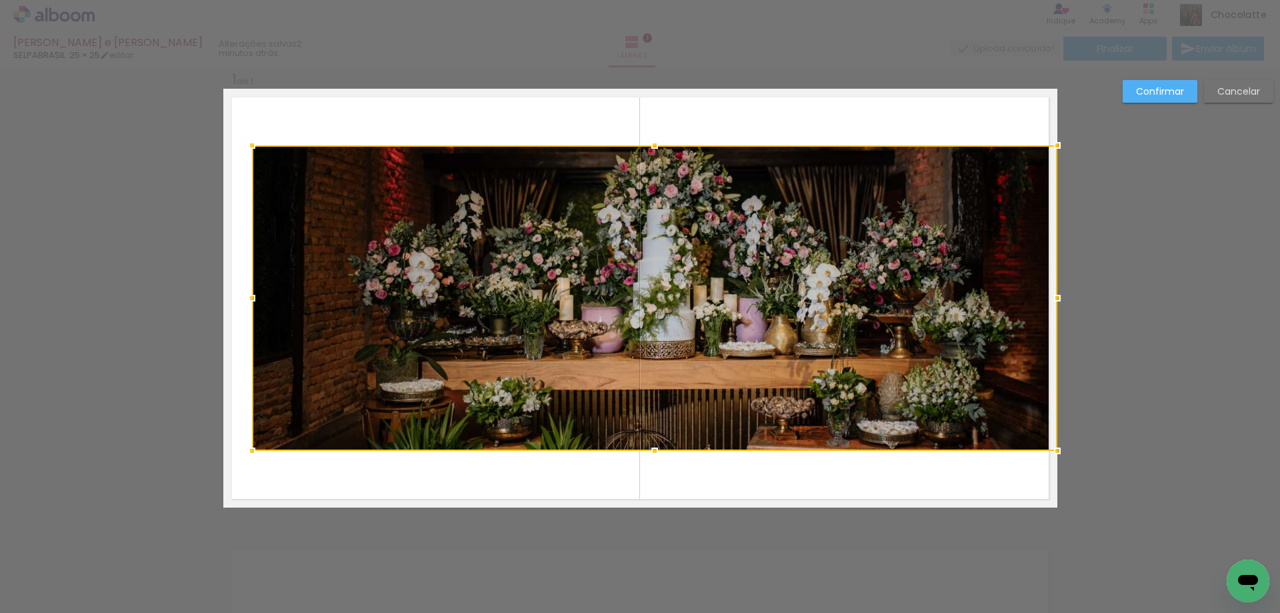
drag, startPoint x: 453, startPoint y: 297, endPoint x: 1000, endPoint y: 290, distance: 547.5
click at [1000, 290] on div at bounding box center [655, 297] width 806 height 305
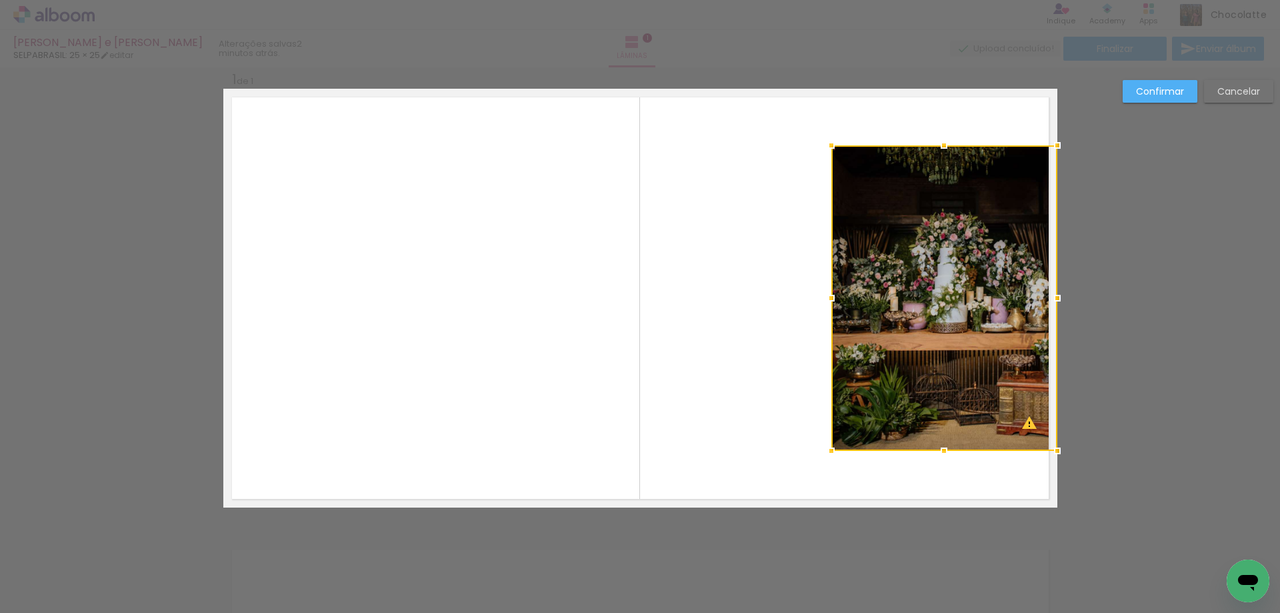
drag, startPoint x: 246, startPoint y: 299, endPoint x: 826, endPoint y: 277, distance: 579.9
click at [826, 277] on album-spread "1 de 1" at bounding box center [640, 298] width 834 height 419
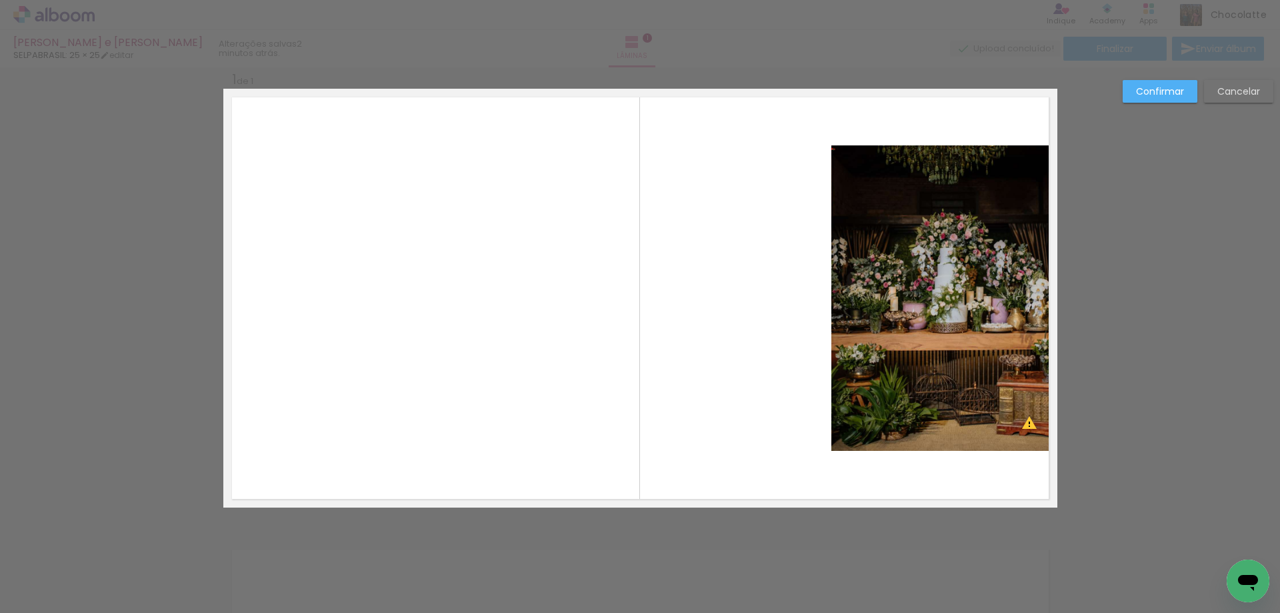
click at [940, 171] on quentale-photo at bounding box center [945, 297] width 226 height 305
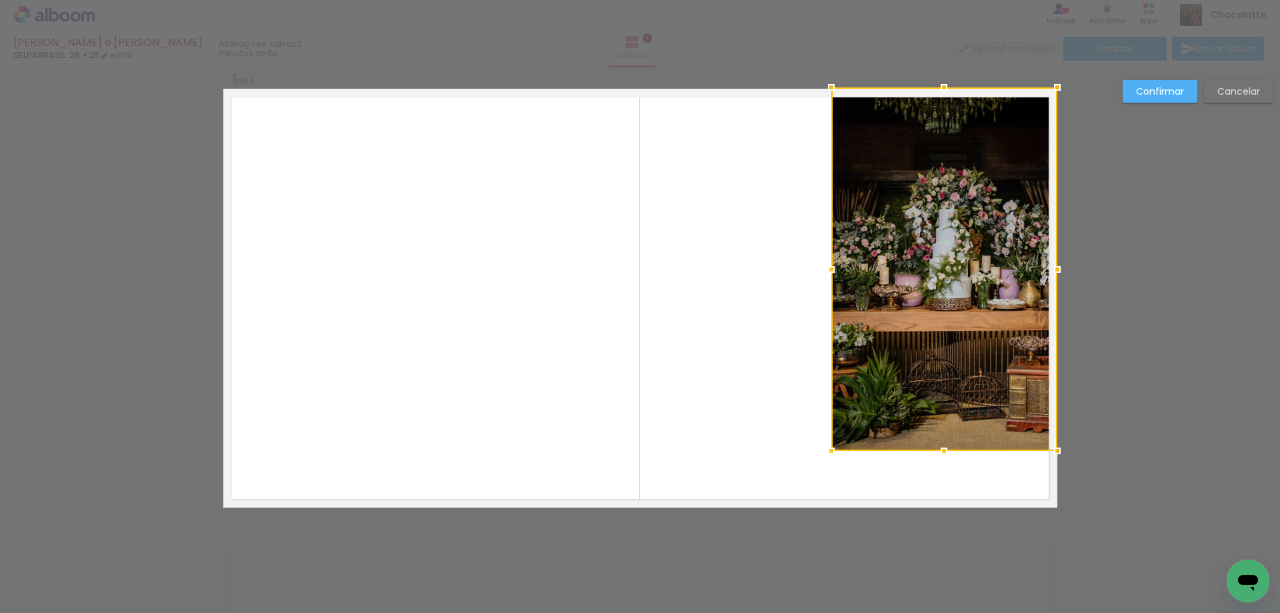
drag, startPoint x: 940, startPoint y: 147, endPoint x: 940, endPoint y: 95, distance: 51.3
click at [940, 95] on div at bounding box center [944, 87] width 27 height 27
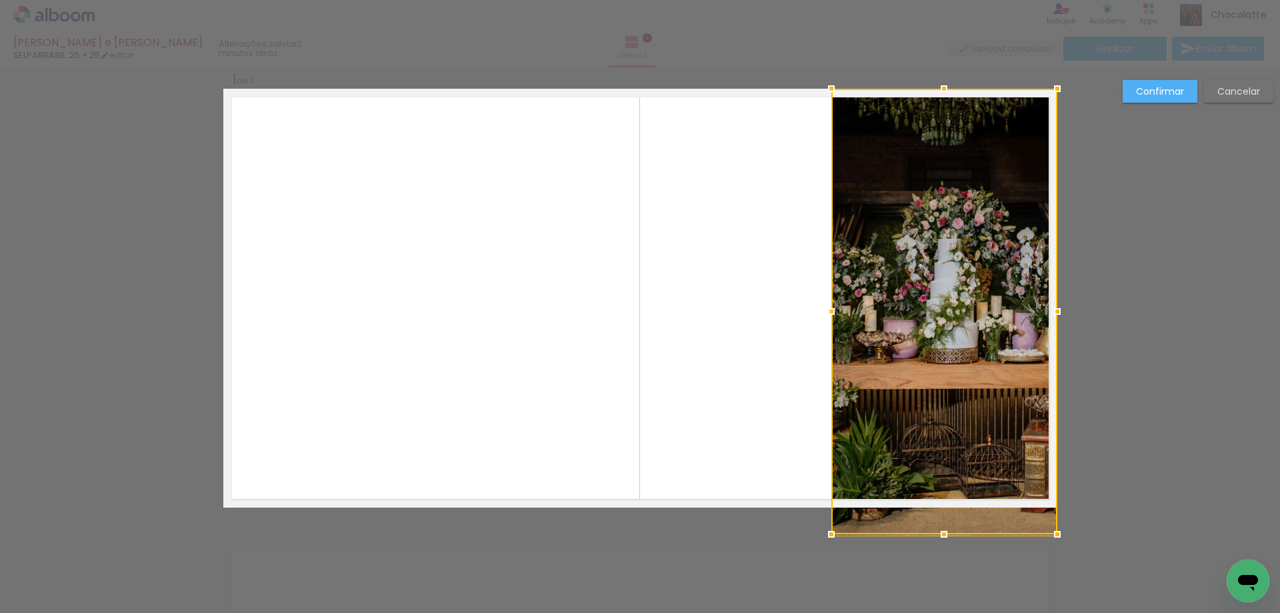
drag, startPoint x: 942, startPoint y: 449, endPoint x: 940, endPoint y: 327, distance: 121.4
click at [940, 327] on div at bounding box center [945, 311] width 226 height 445
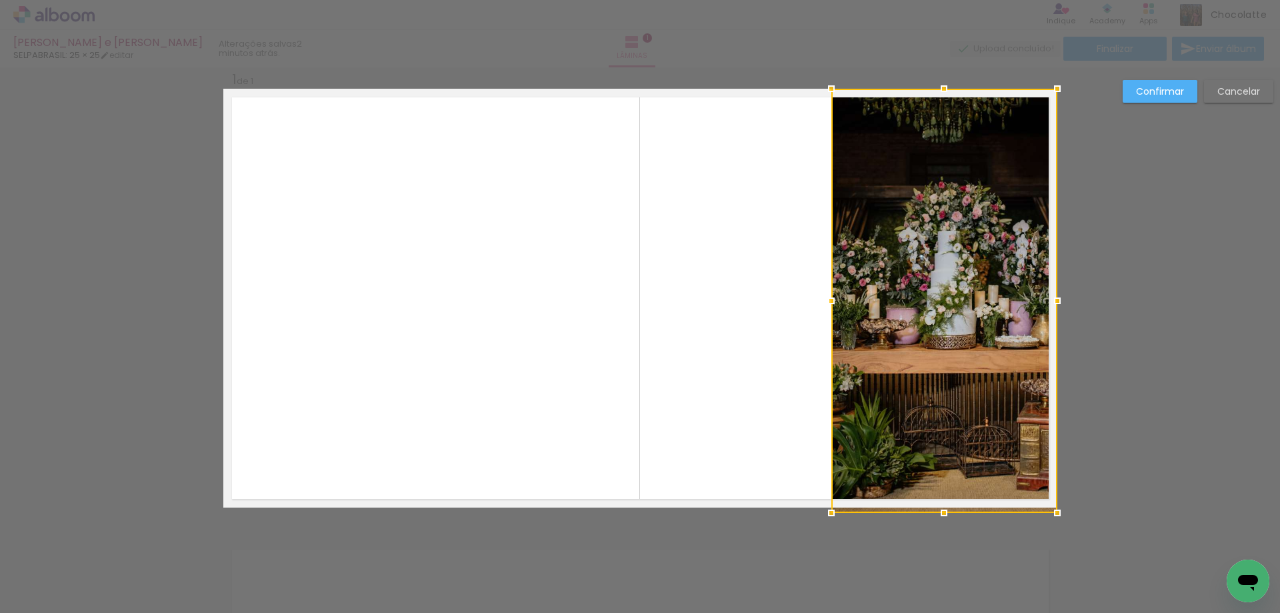
click at [940, 500] on div at bounding box center [944, 512] width 27 height 27
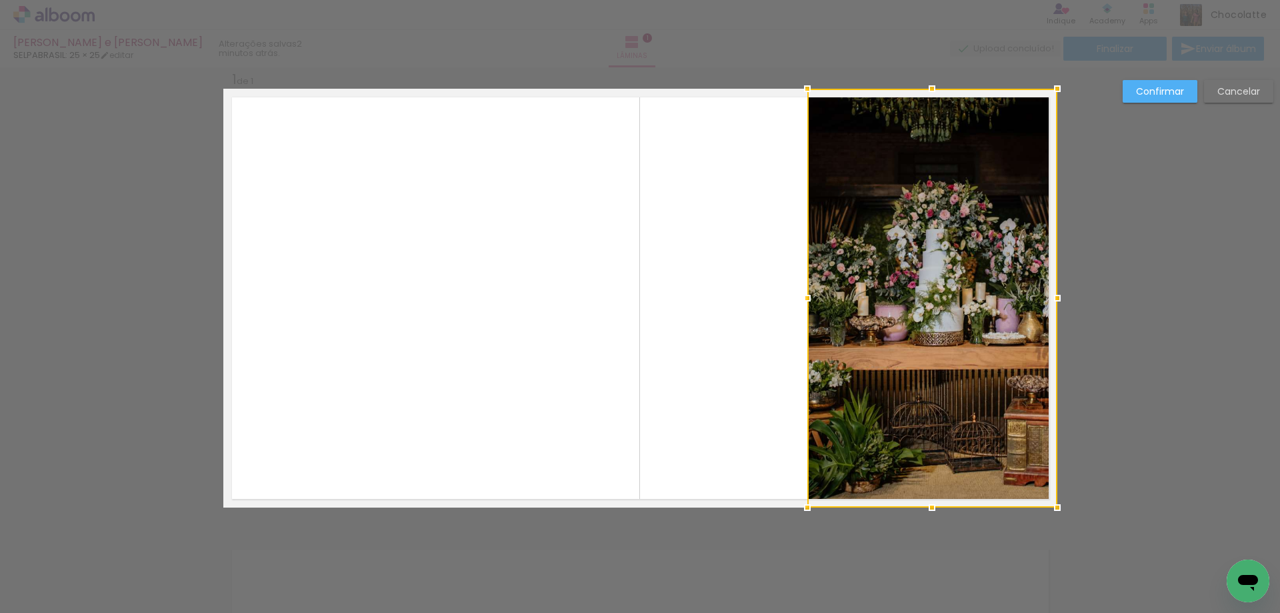
drag, startPoint x: 826, startPoint y: 301, endPoint x: 802, endPoint y: 301, distance: 24.0
click at [802, 301] on div at bounding box center [807, 298] width 27 height 27
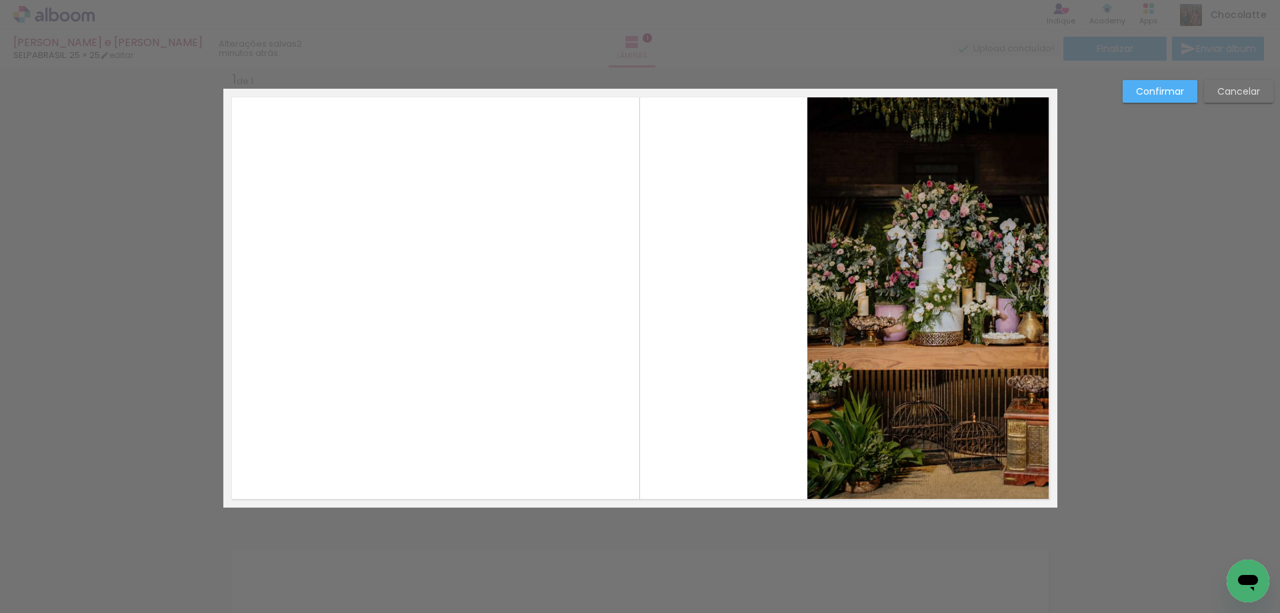
click at [975, 313] on quentale-photo at bounding box center [933, 298] width 250 height 419
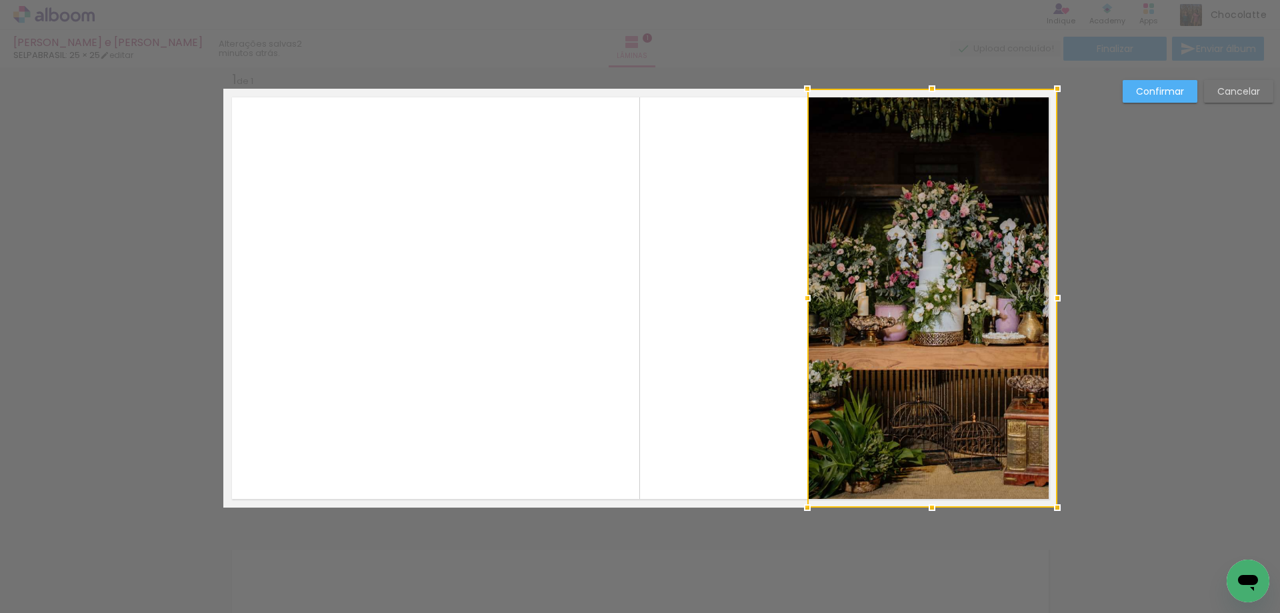
click at [1102, 275] on div "Confirmar Cancelar" at bounding box center [640, 518] width 1280 height 936
click at [953, 390] on div at bounding box center [933, 298] width 250 height 419
click at [0, 0] on slot "Confirmar" at bounding box center [0, 0] width 0 height 0
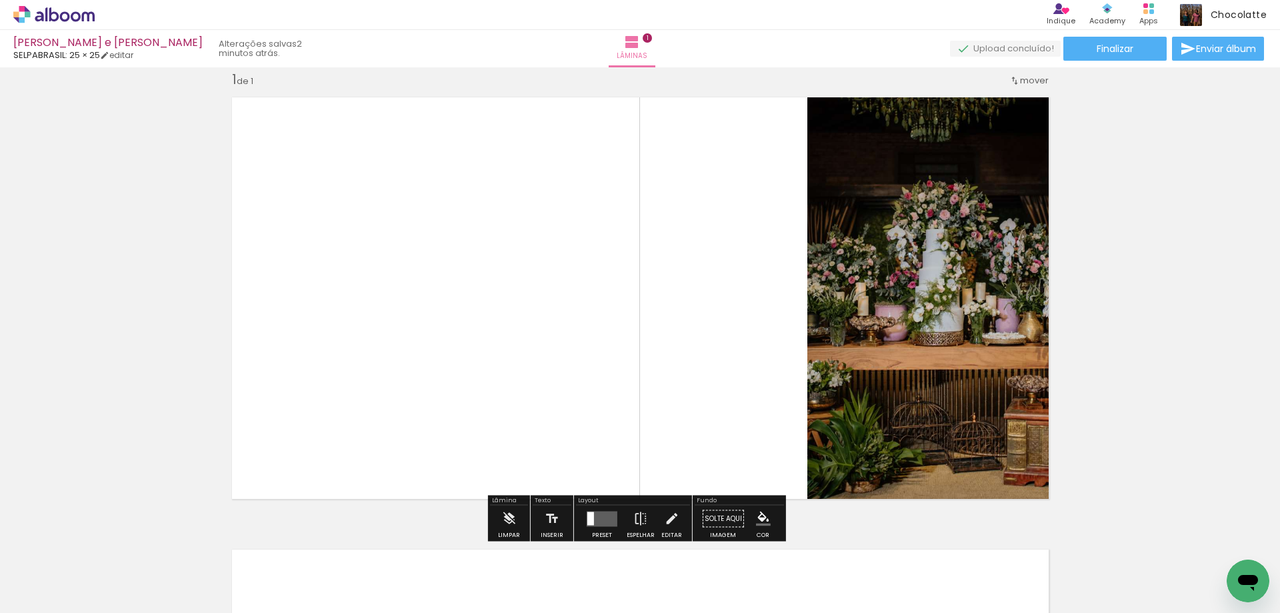
click at [924, 323] on quentale-photo at bounding box center [933, 298] width 250 height 419
drag, startPoint x: 924, startPoint y: 323, endPoint x: 902, endPoint y: 260, distance: 67.1
click at [902, 260] on quentale-photo at bounding box center [933, 298] width 250 height 419
click at [640, 517] on iron-icon at bounding box center [640, 518] width 15 height 27
click at [676, 517] on paper-button "Editar" at bounding box center [671, 522] width 27 height 34
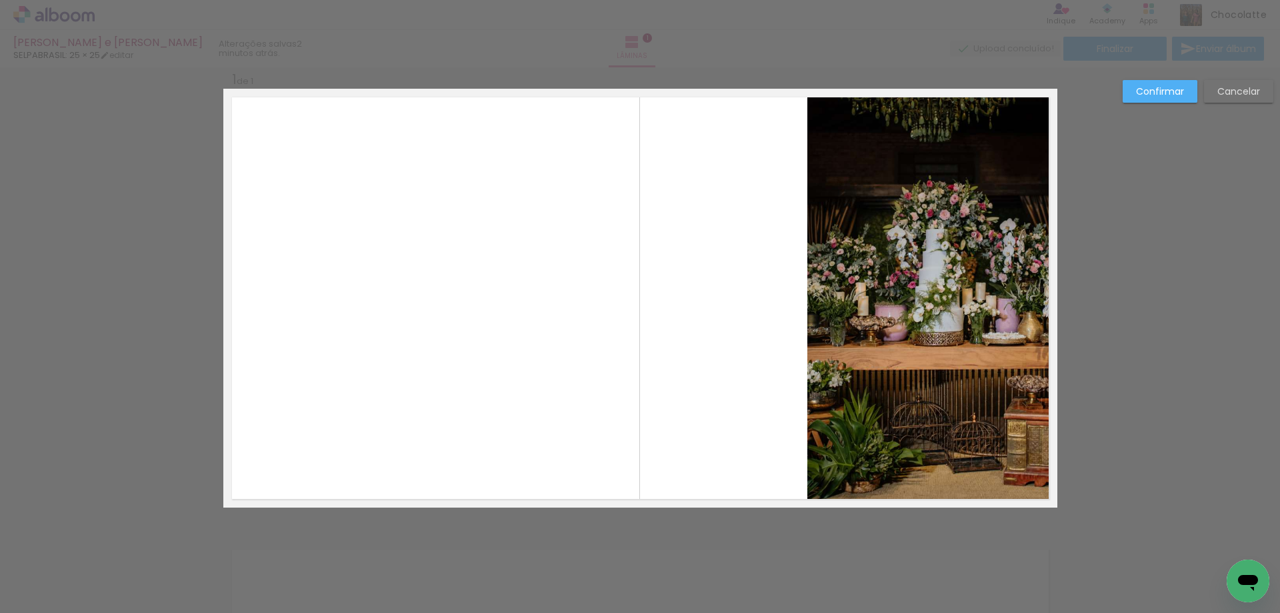
click at [920, 343] on quentale-photo at bounding box center [933, 298] width 250 height 419
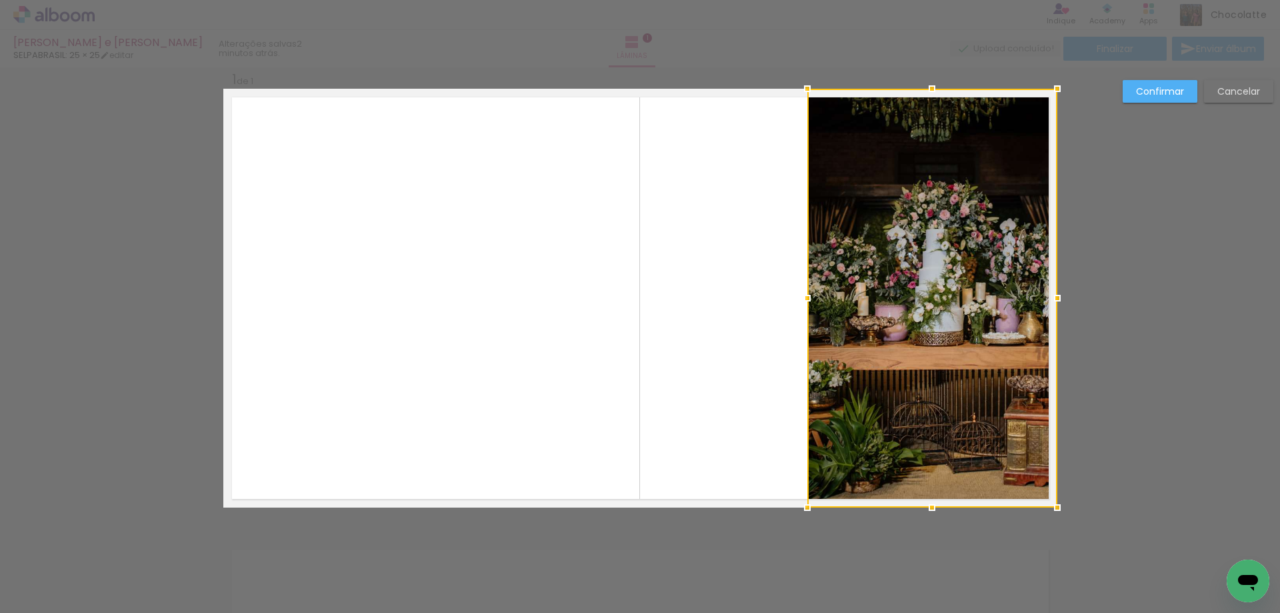
click at [0, 0] on slot "Cancelar" at bounding box center [0, 0] width 0 height 0
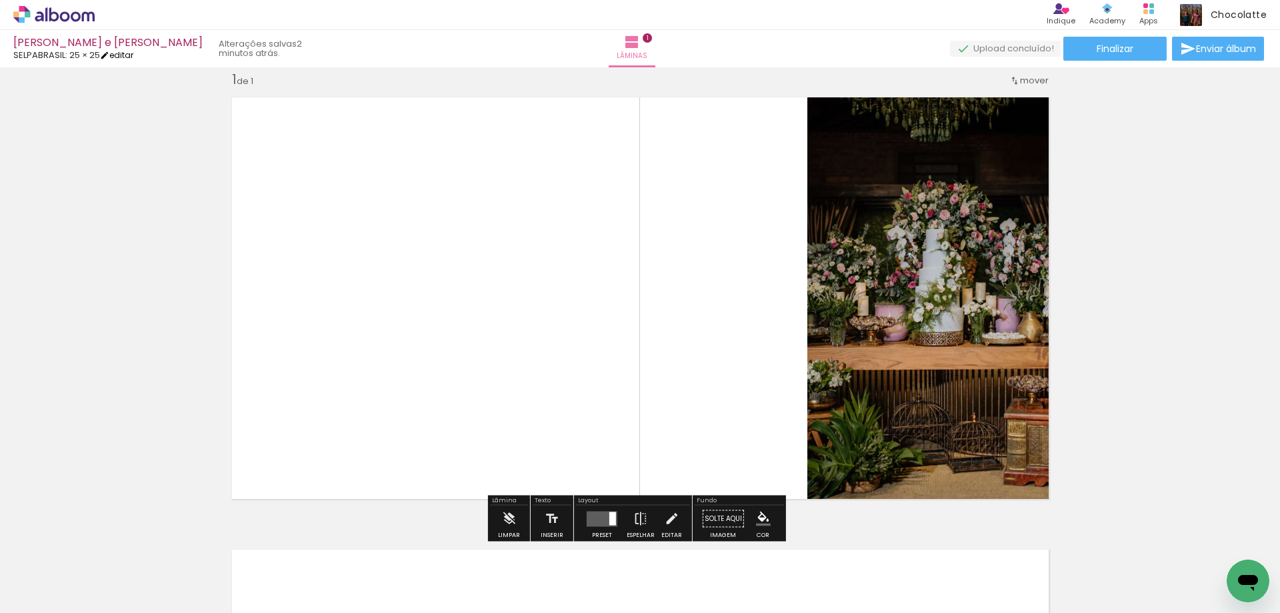
click at [127, 57] on link "editar" at bounding box center [116, 54] width 33 height 11
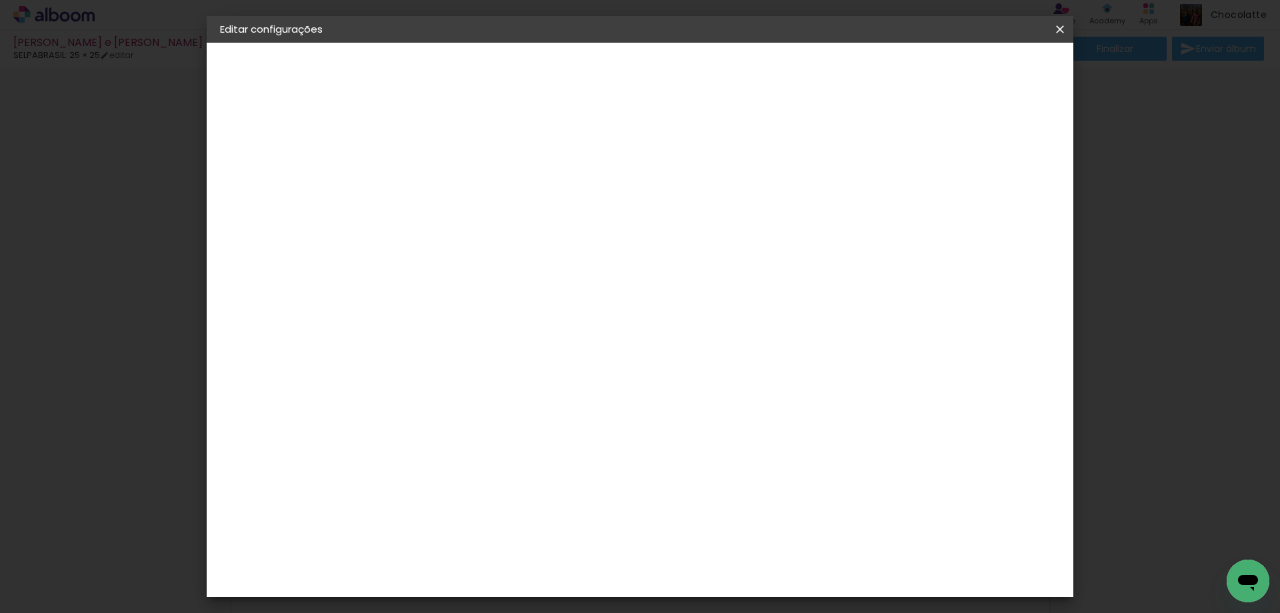
click at [858, 69] on paper-button "Voltar" at bounding box center [831, 70] width 54 height 23
click at [1058, 31] on iron-icon at bounding box center [1060, 29] width 16 height 13
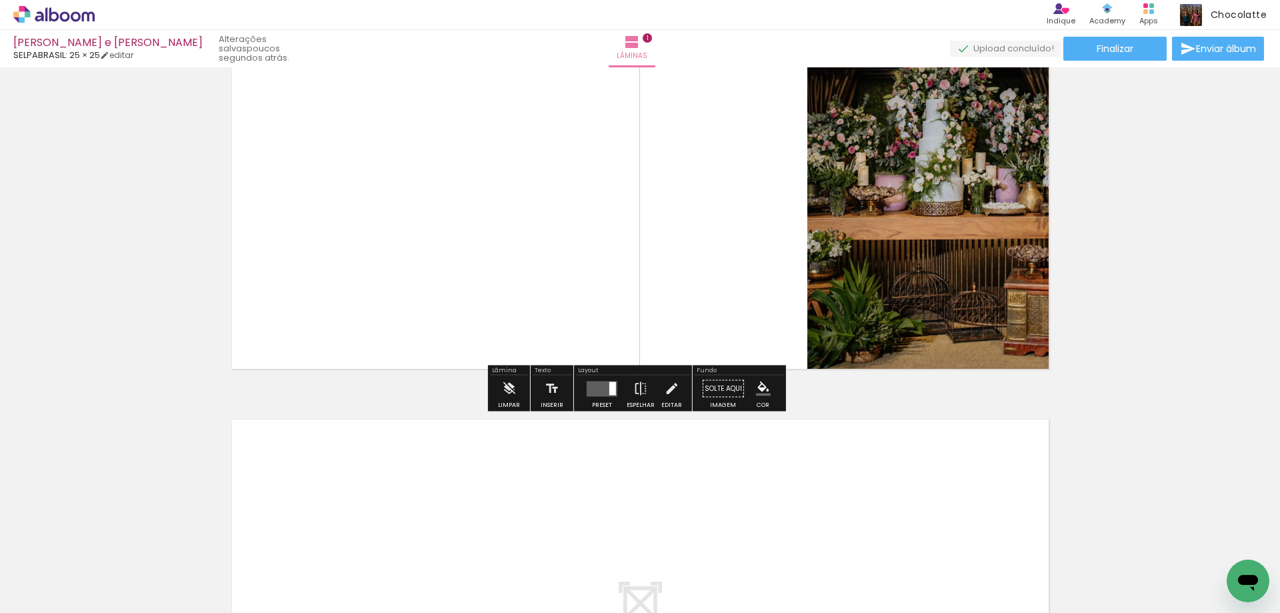
scroll to position [133, 0]
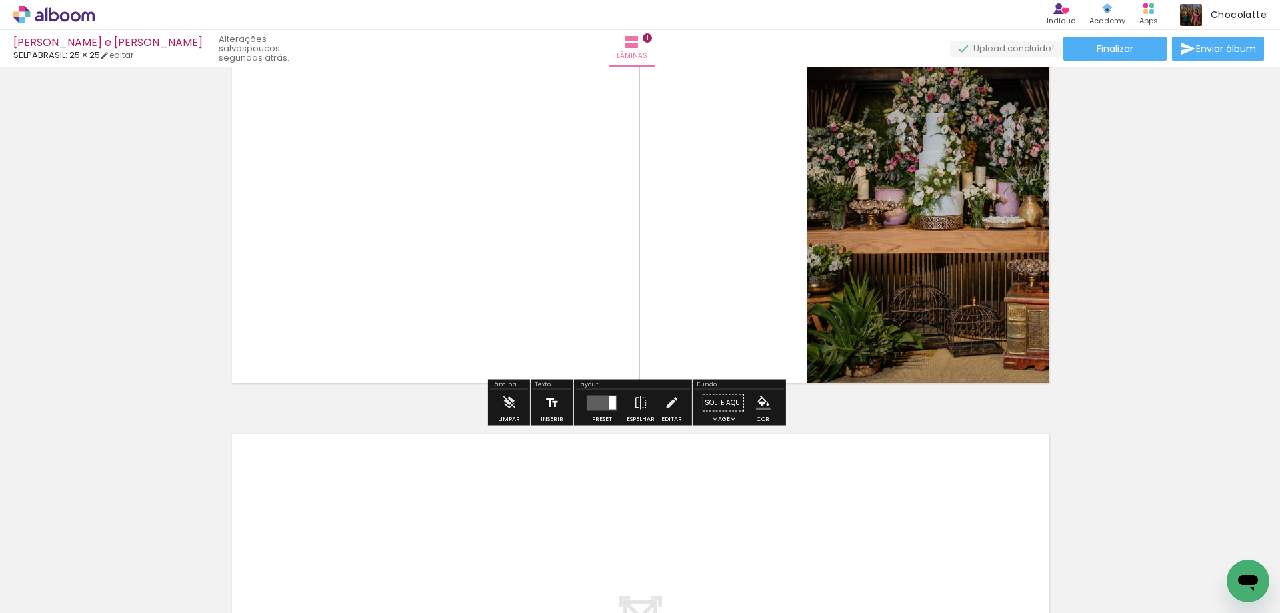
click at [555, 398] on iron-icon at bounding box center [552, 402] width 15 height 27
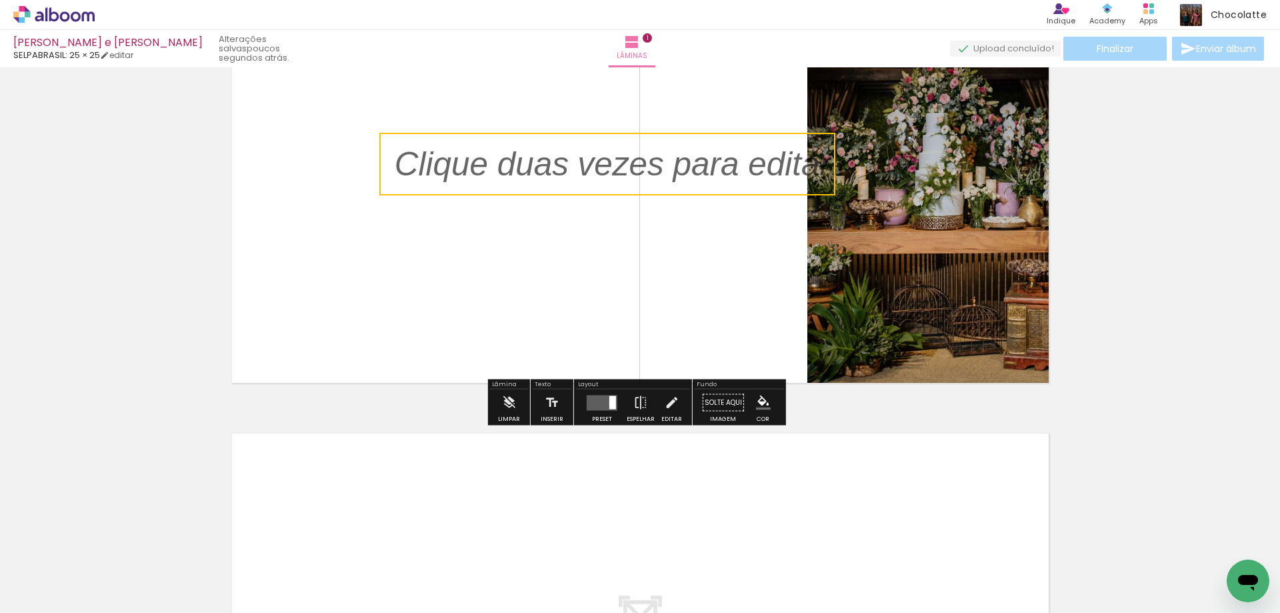
click at [653, 167] on quentale-selection at bounding box center [607, 164] width 456 height 63
type input "Sans Serif"
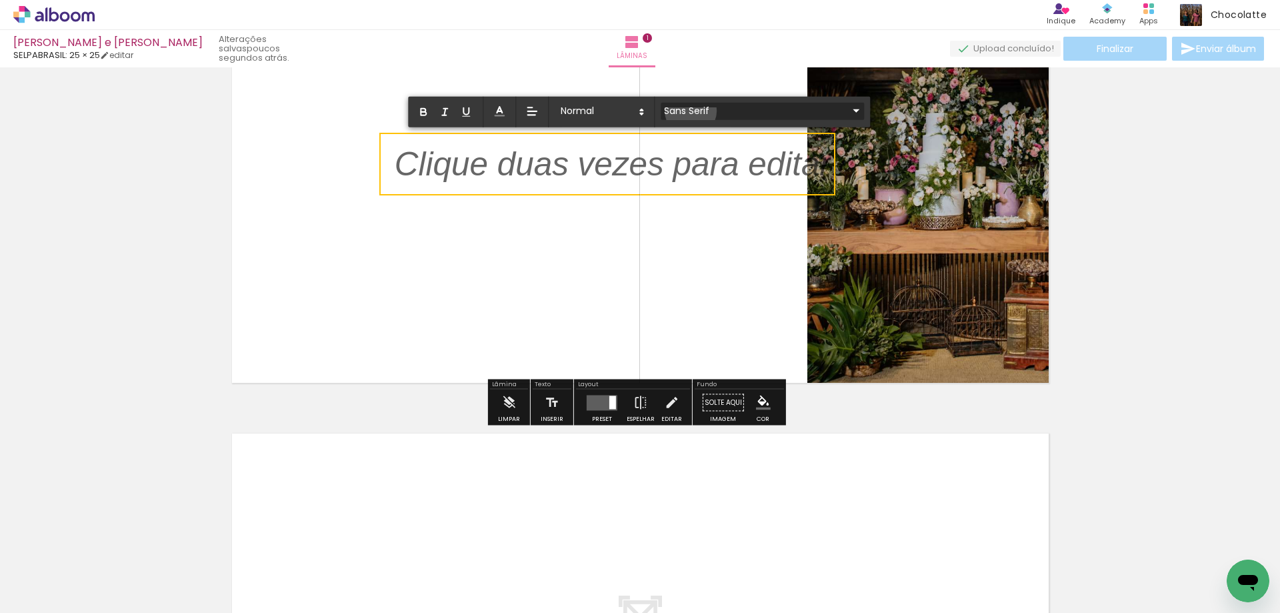
click at [691, 111] on input "Sans Serif" at bounding box center [754, 110] width 187 height 14
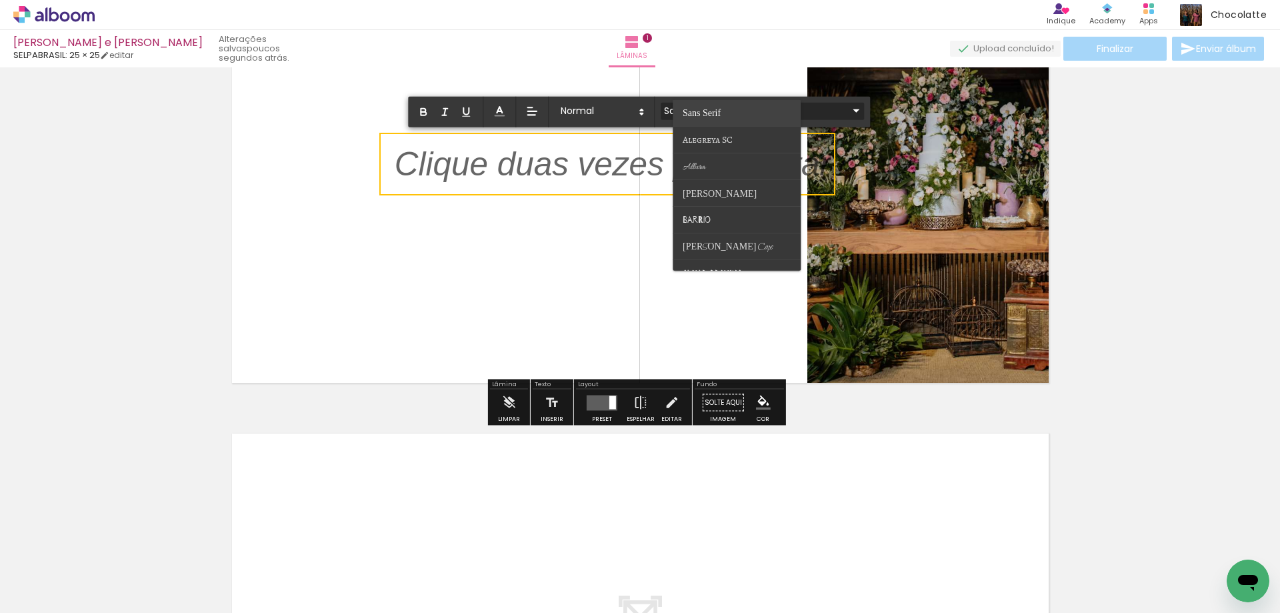
click at [732, 105] on paper-item at bounding box center [737, 113] width 128 height 27
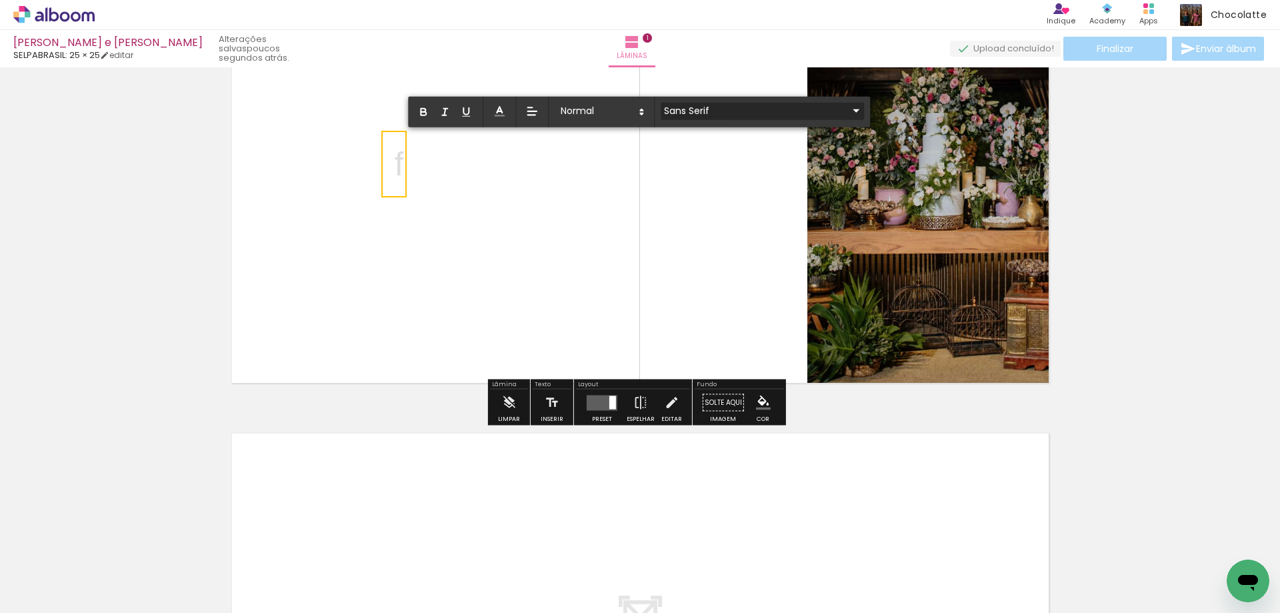
scroll to position [0, 0]
click at [732, 105] on input "Sans Serif" at bounding box center [754, 110] width 187 height 14
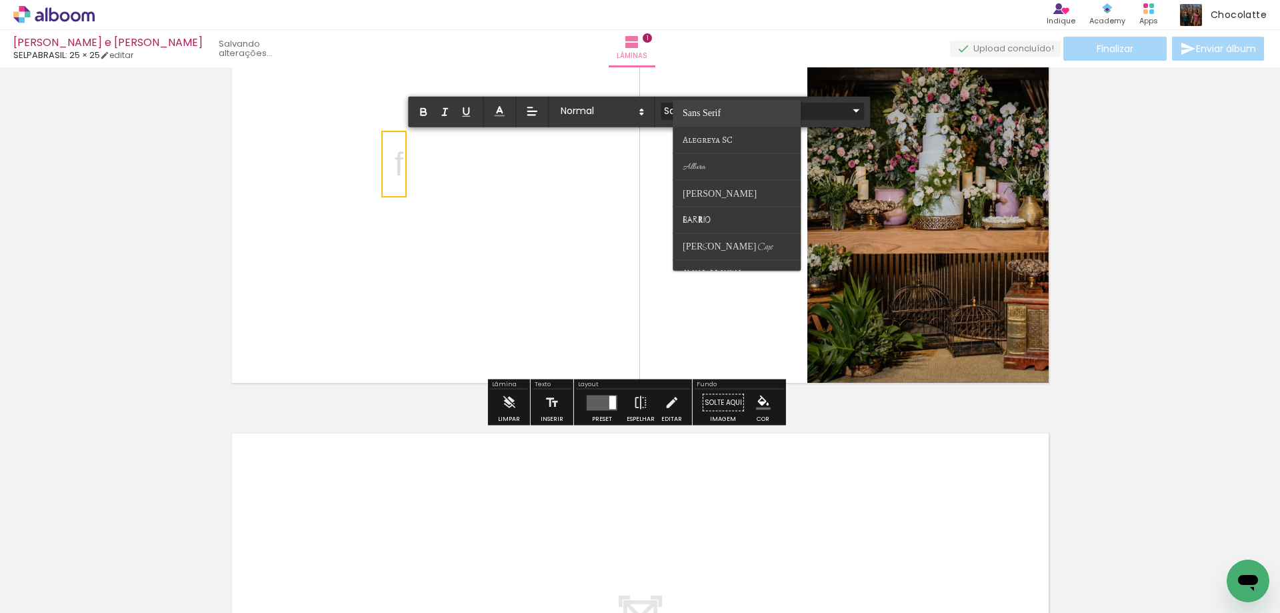
click at [732, 105] on paper-item at bounding box center [737, 113] width 128 height 27
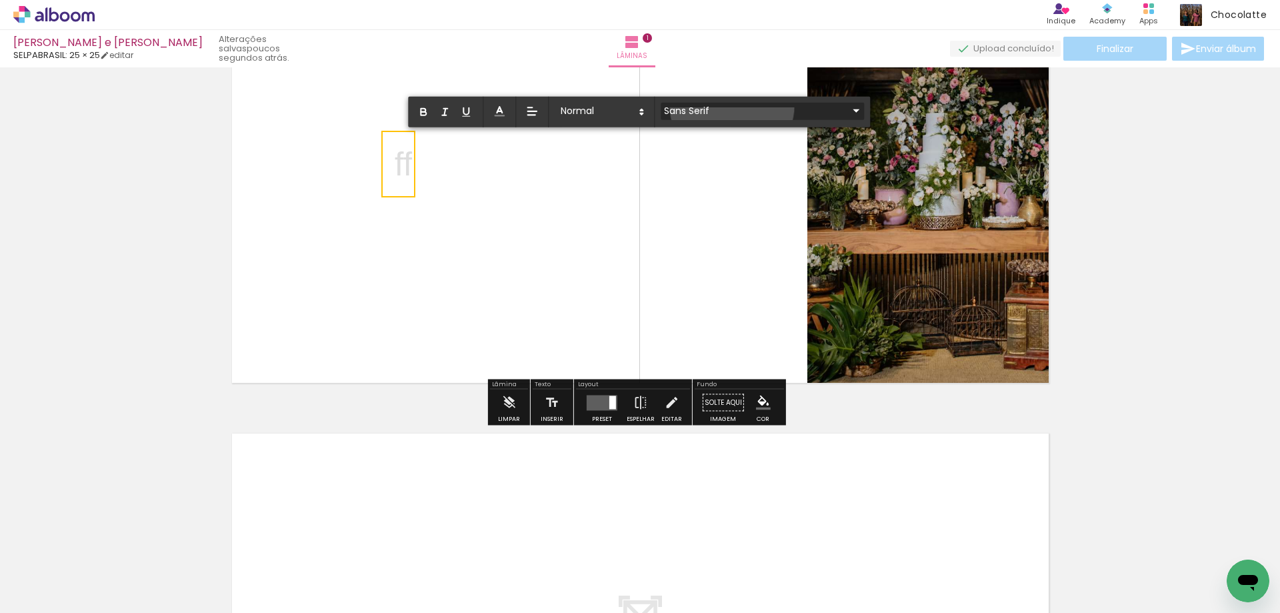
click at [732, 105] on input "Sans Serif" at bounding box center [754, 110] width 187 height 14
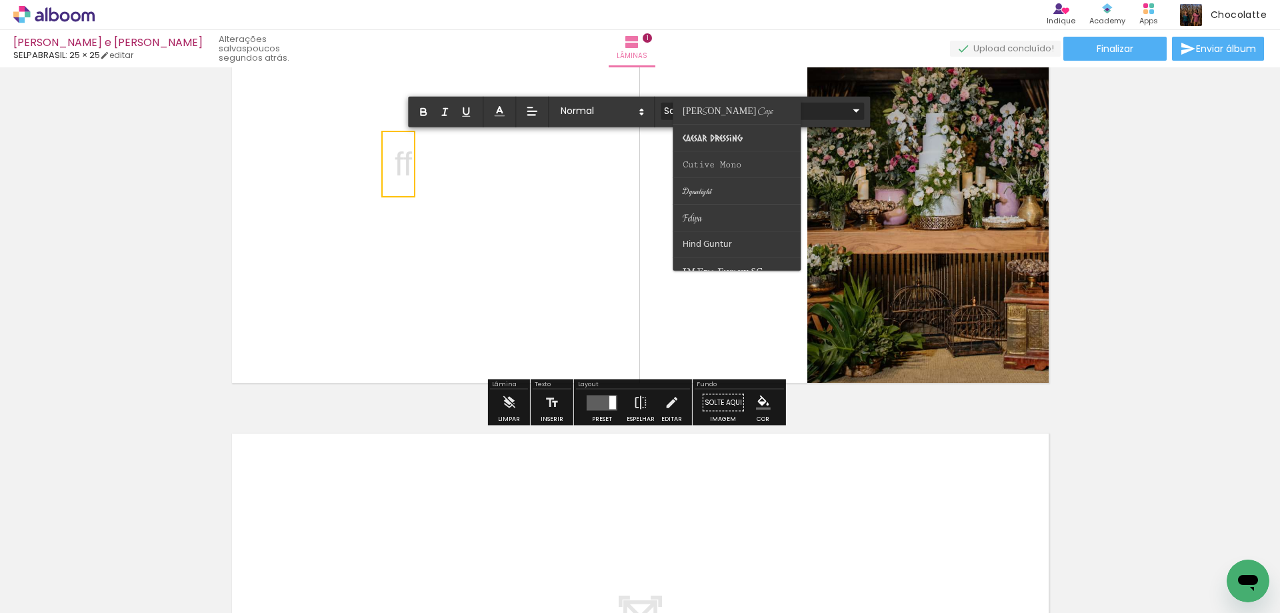
scroll to position [142, 0]
click at [699, 99] on span "[PERSON_NAME] Caps" at bounding box center [728, 105] width 90 height 12
type input "[PERSON_NAME] Caps"
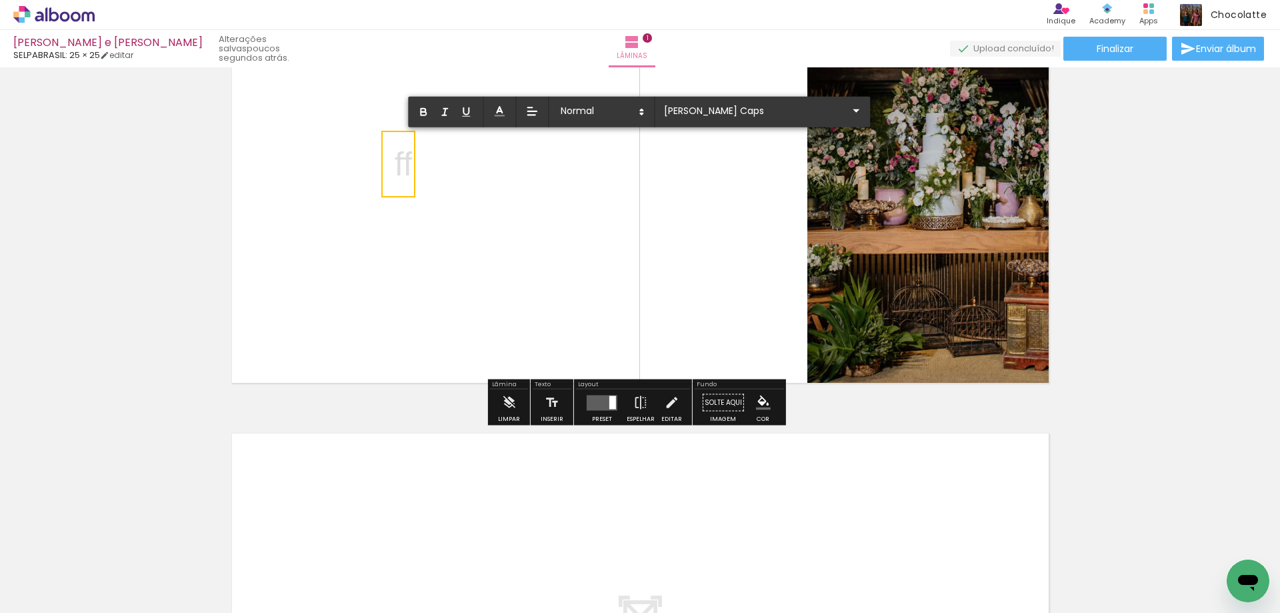
click at [407, 161] on quentale-selection at bounding box center [398, 164] width 34 height 67
drag, startPoint x: 407, startPoint y: 157, endPoint x: 385, endPoint y: 159, distance: 21.4
click at [385, 159] on div "Inserir lâmina 1 de 1" at bounding box center [640, 391] width 1280 height 905
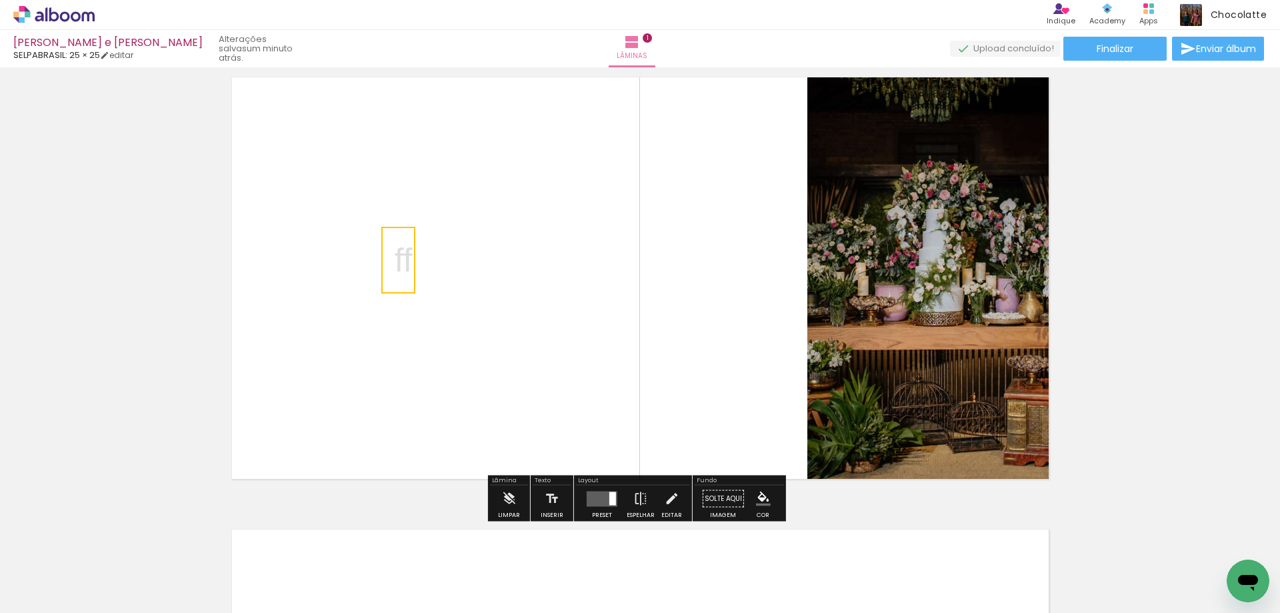
scroll to position [0, 0]
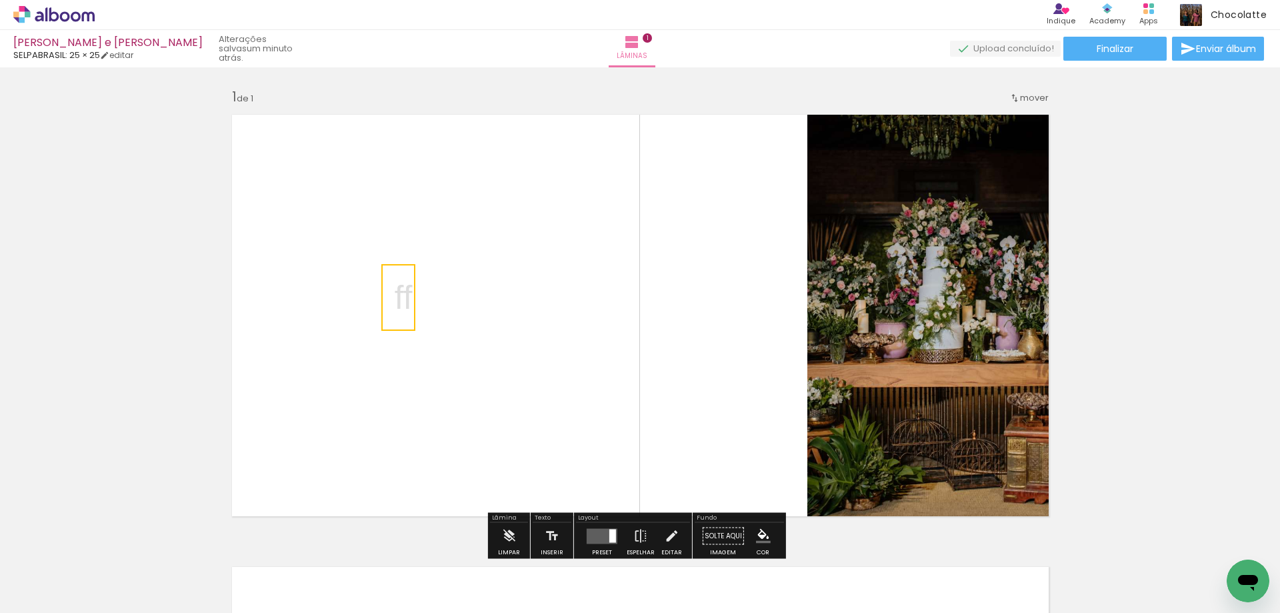
click at [399, 305] on quentale-selection at bounding box center [398, 297] width 34 height 67
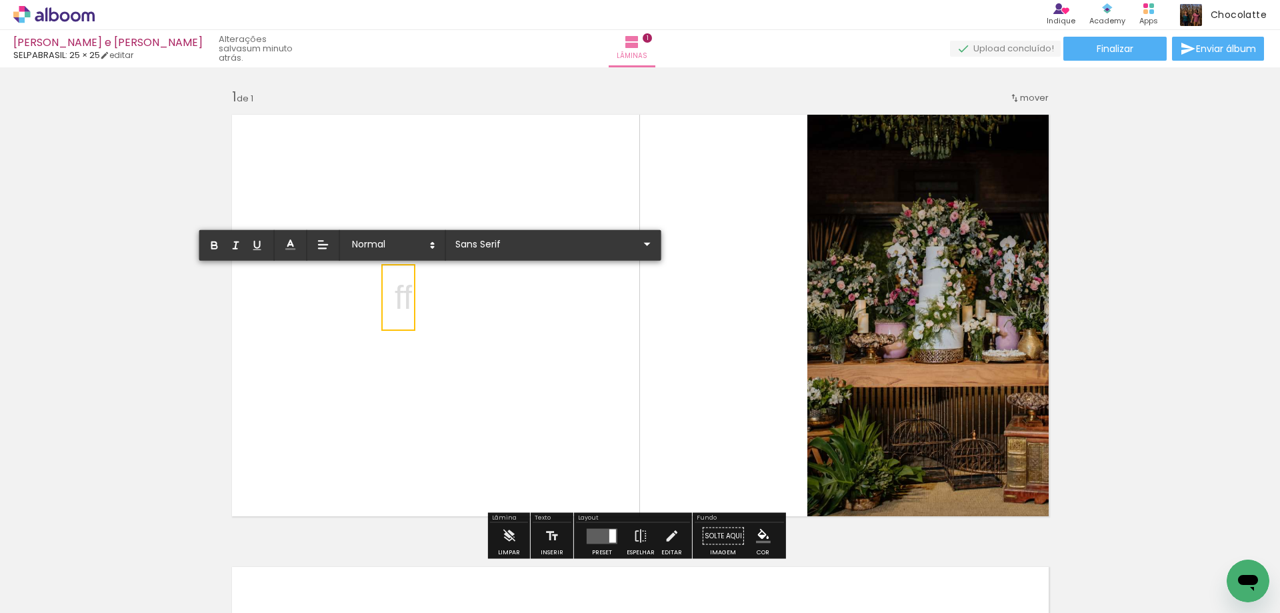
click at [399, 305] on span "ff" at bounding box center [404, 297] width 18 height 37
drag, startPoint x: 405, startPoint y: 298, endPoint x: 415, endPoint y: 296, distance: 10.2
click at [406, 298] on span "ff" at bounding box center [404, 297] width 18 height 37
click at [455, 292] on quentale-layouter at bounding box center [640, 315] width 834 height 419
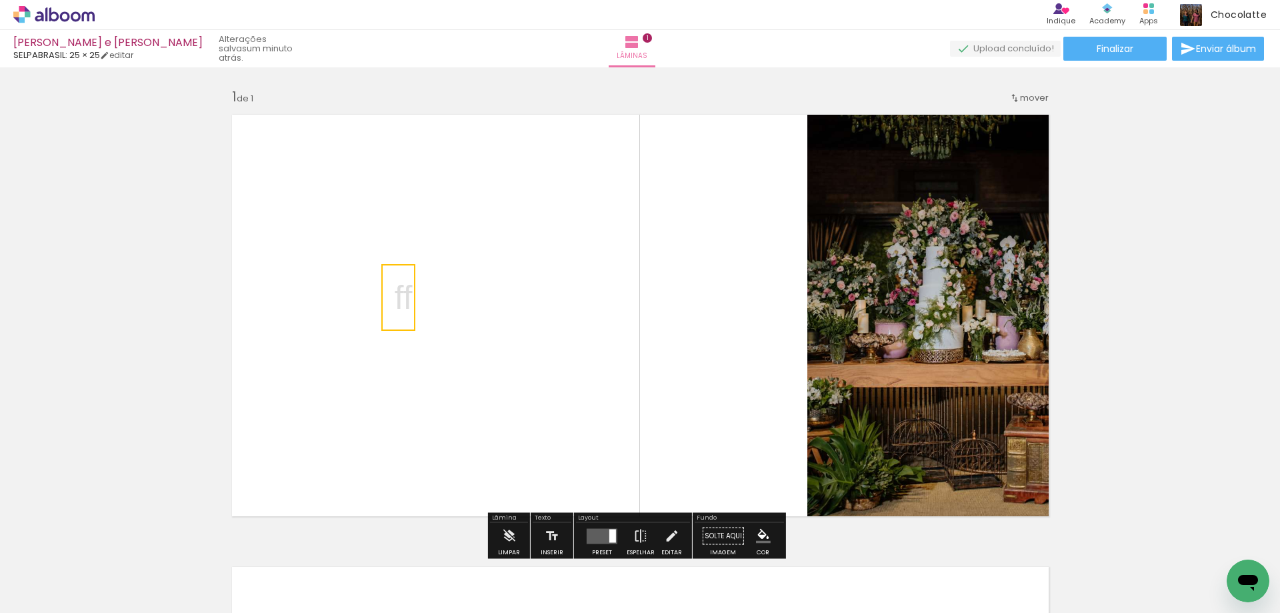
click at [323, 261] on quentale-layouter at bounding box center [640, 315] width 834 height 419
click at [479, 302] on quentale-layouter at bounding box center [640, 315] width 834 height 419
